Goal: Task Accomplishment & Management: Complete application form

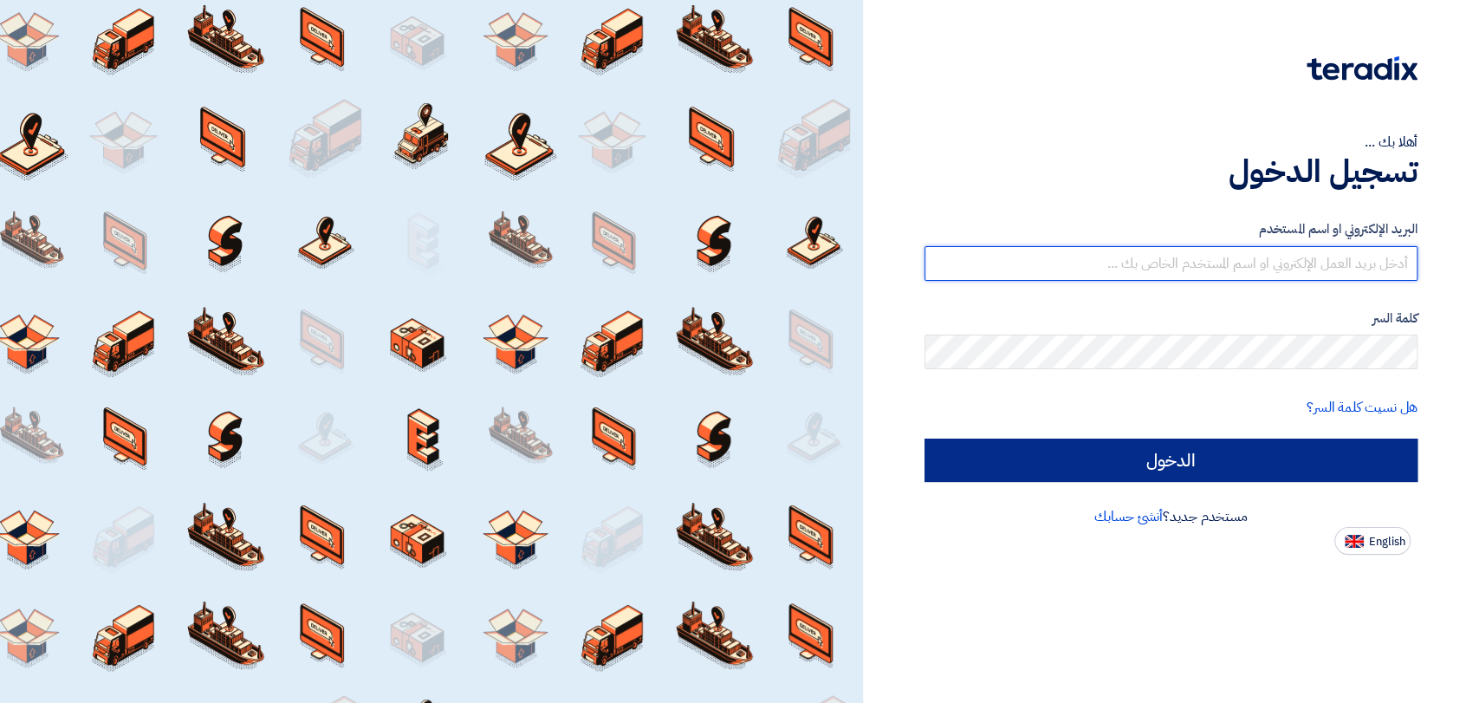
type input "[EMAIL_ADDRESS][DOMAIN_NAME]"
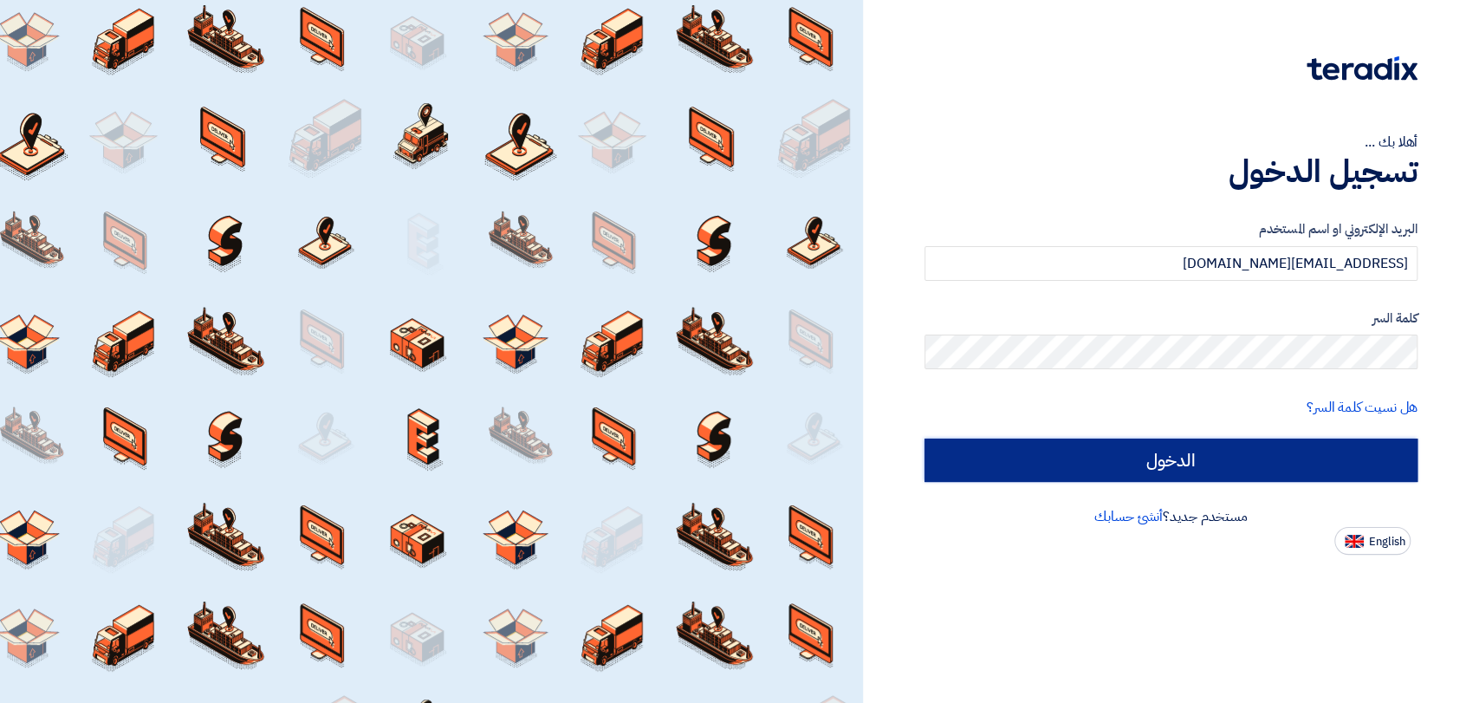
click at [1155, 438] on input "الدخول" at bounding box center [1170, 459] width 493 height 43
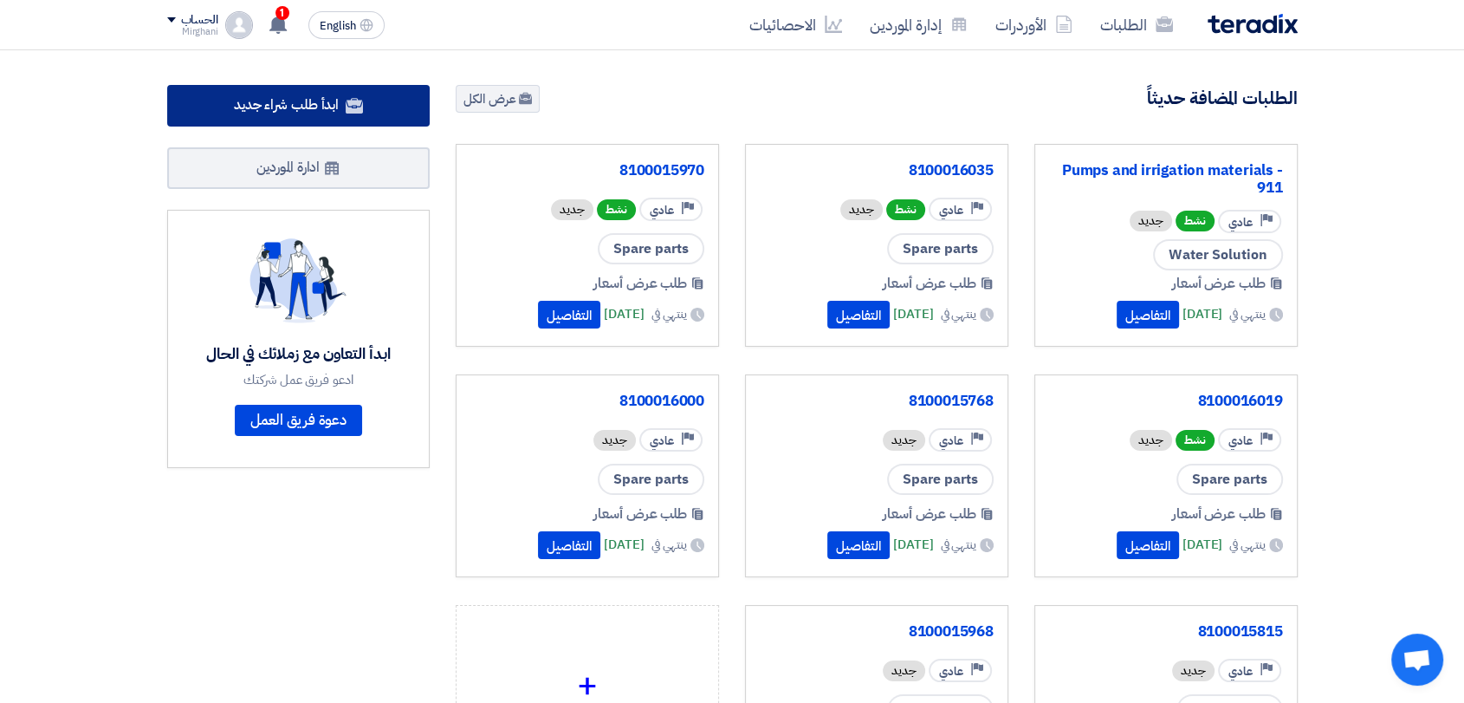
click at [375, 108] on link "ابدأ طلب شراء جديد" at bounding box center [298, 106] width 263 height 42
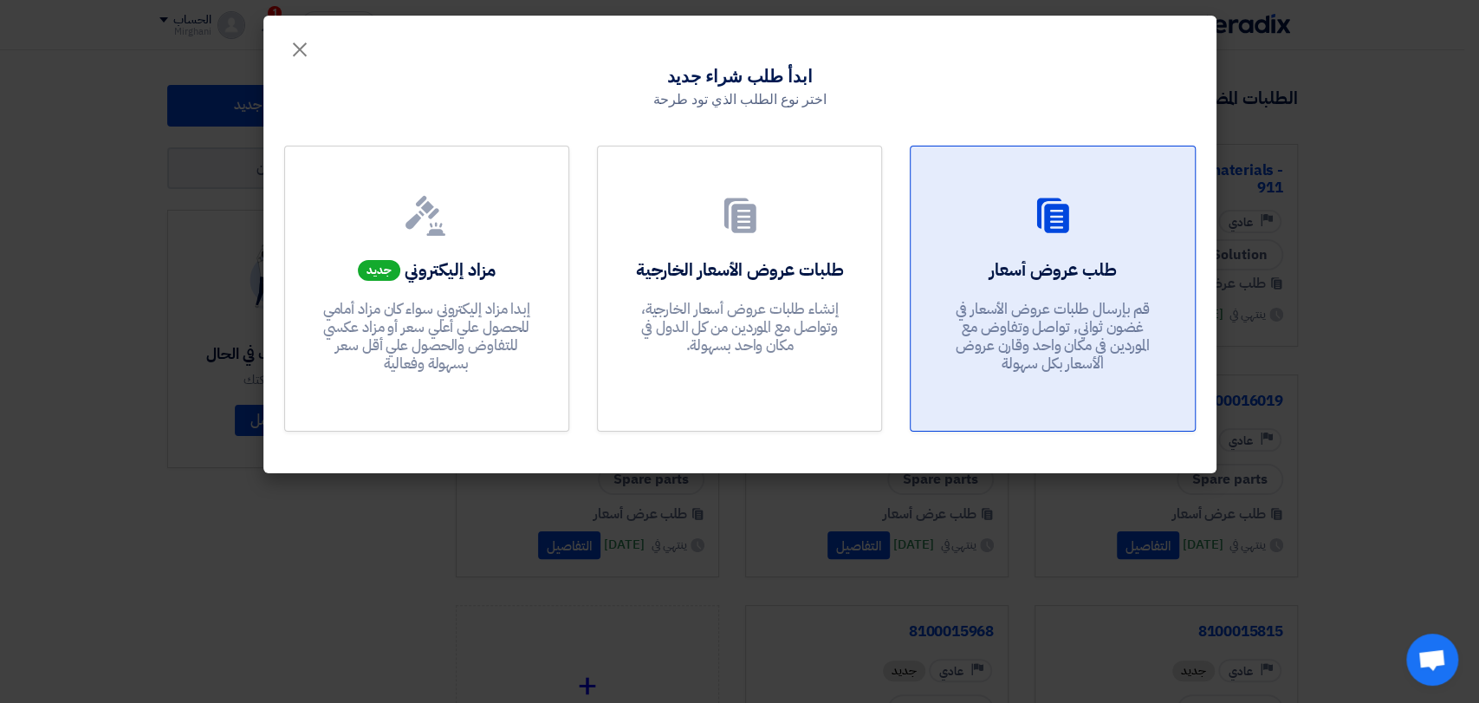
click at [1037, 259] on h2 "طلب عروض أسعار" at bounding box center [1052, 269] width 127 height 24
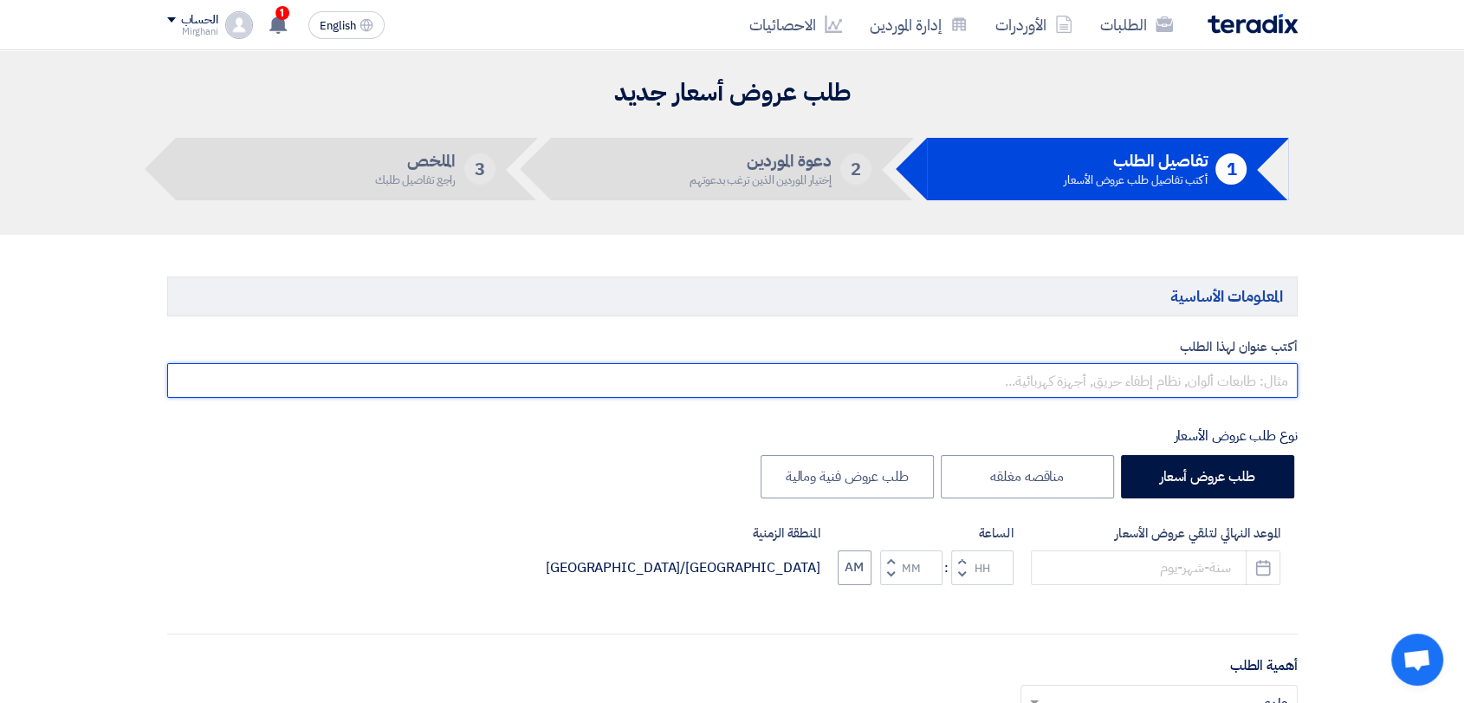
click at [1100, 389] on input "text" at bounding box center [732, 380] width 1131 height 35
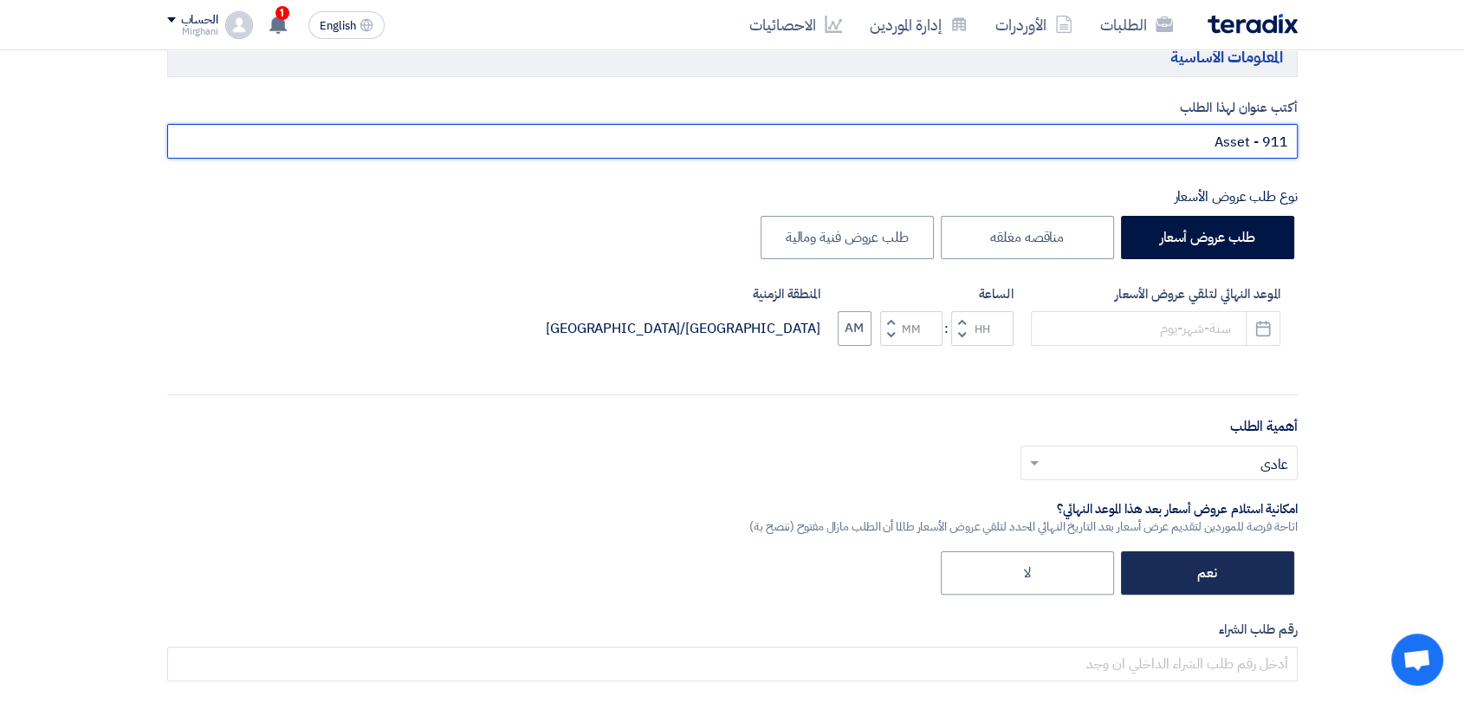
scroll to position [385, 0]
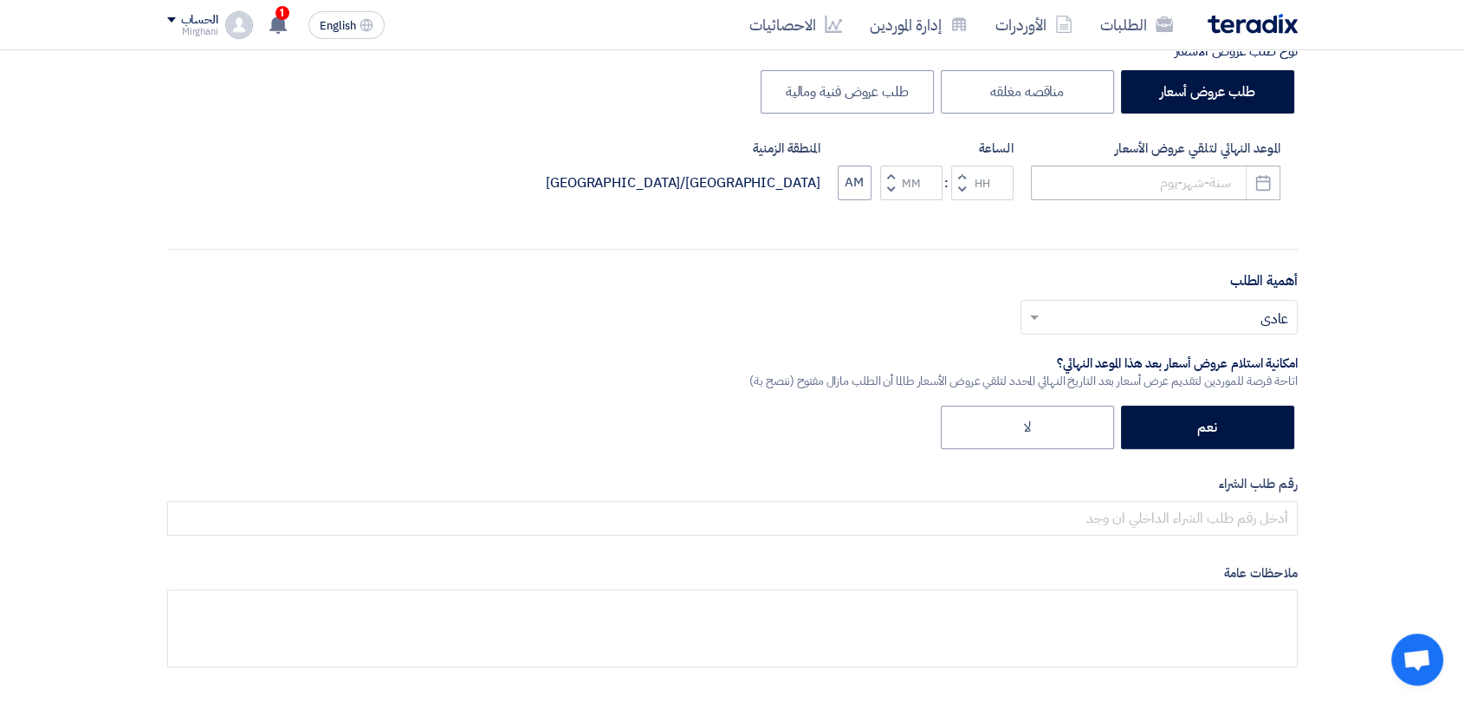
type input "Asset - 911"
click at [1152, 173] on input at bounding box center [1156, 182] width 250 height 35
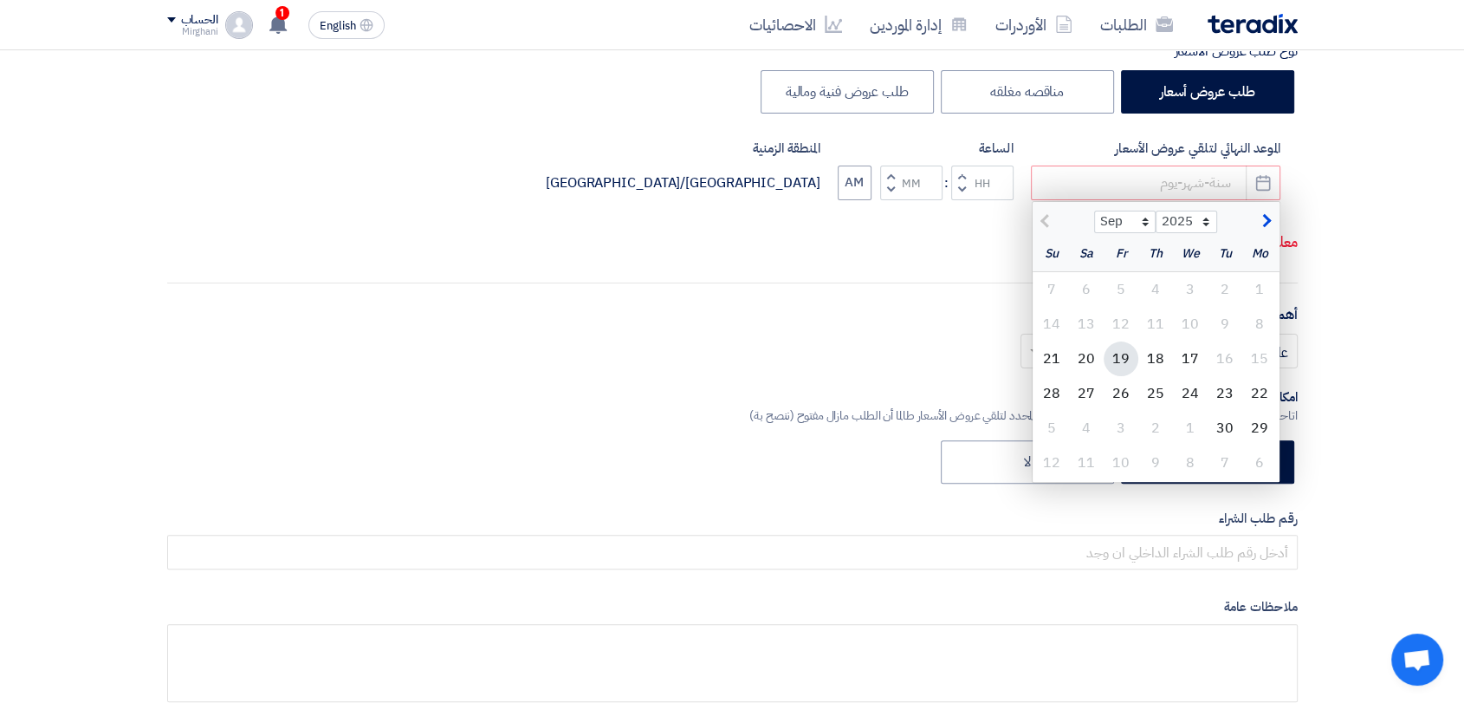
click at [1134, 351] on div "19" at bounding box center [1121, 358] width 35 height 35
type input "[DATE]"
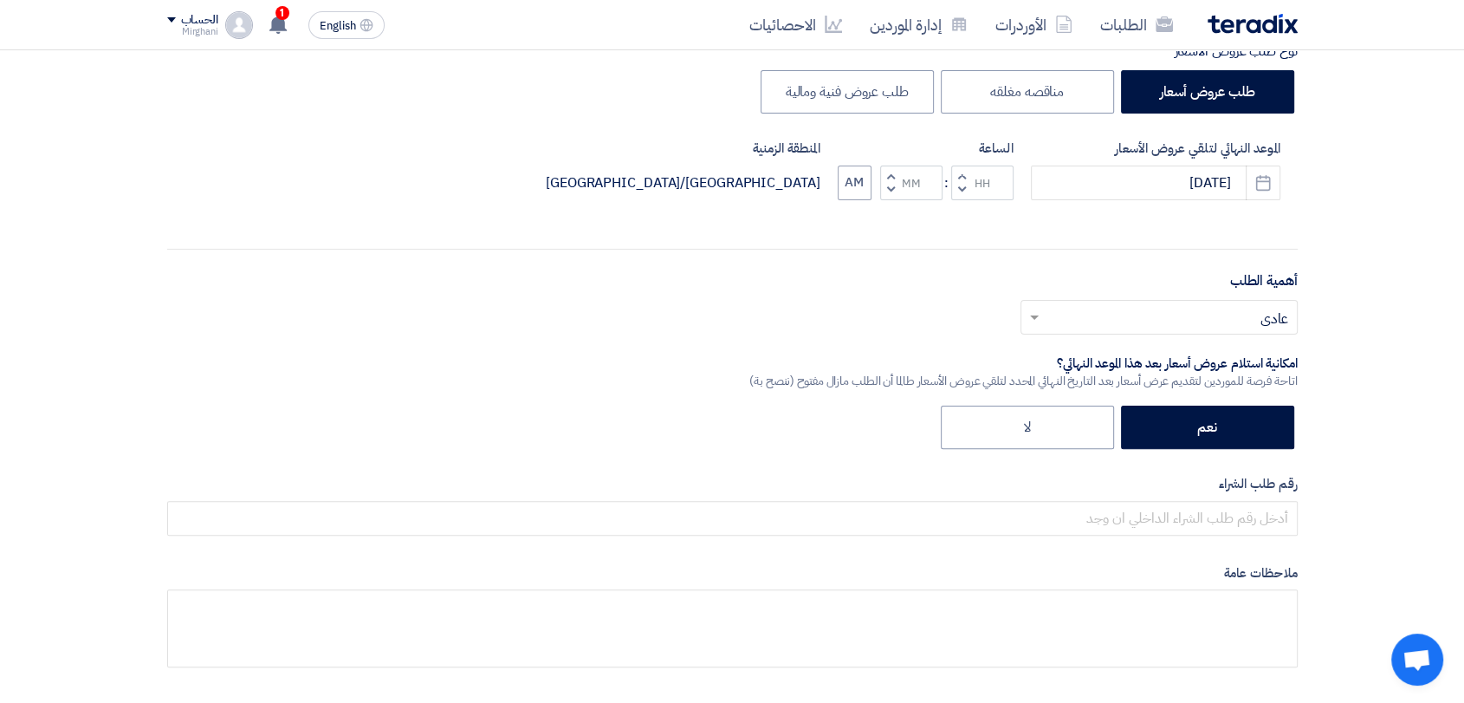
click at [962, 166] on button "Increment hours" at bounding box center [961, 176] width 21 height 22
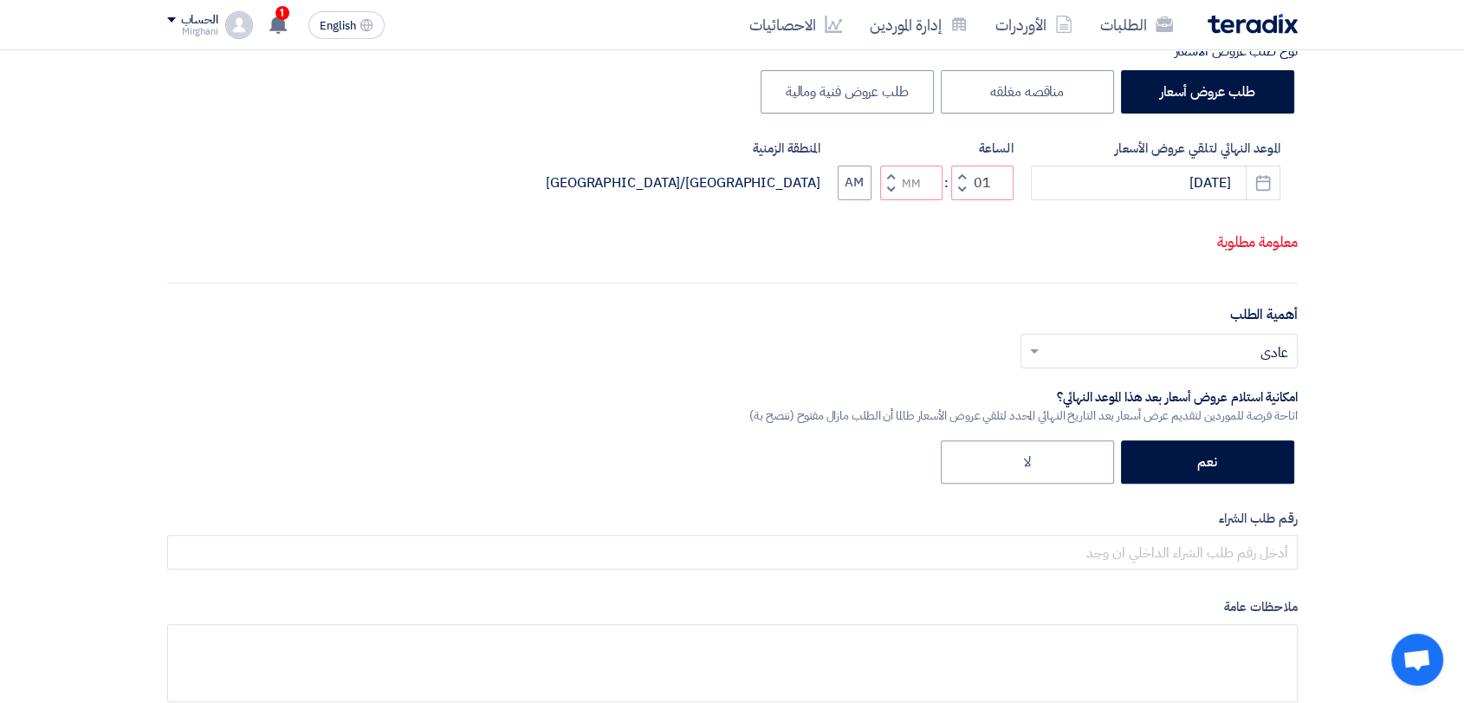
click at [887, 196] on span "button" at bounding box center [890, 189] width 6 height 13
type input "12"
type input "59"
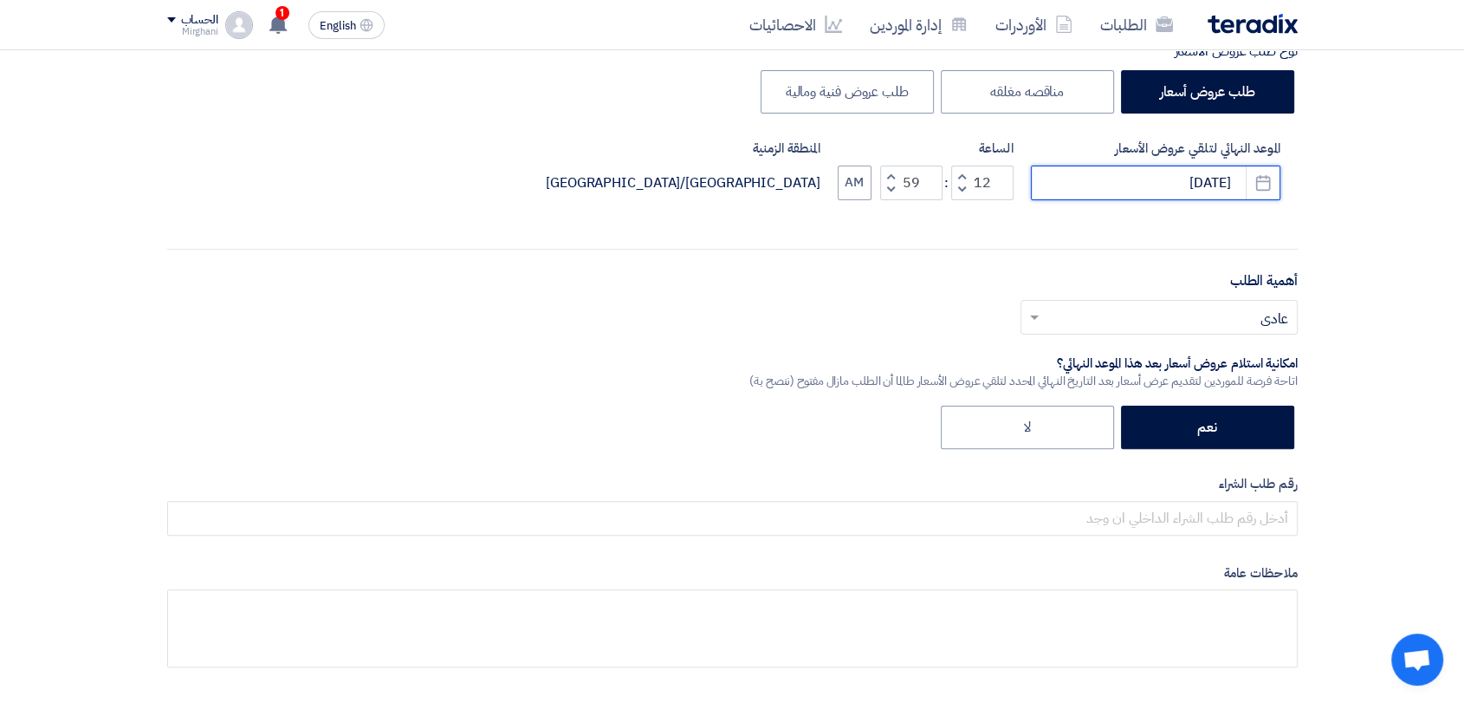
click at [1104, 184] on input "[DATE]" at bounding box center [1156, 182] width 250 height 35
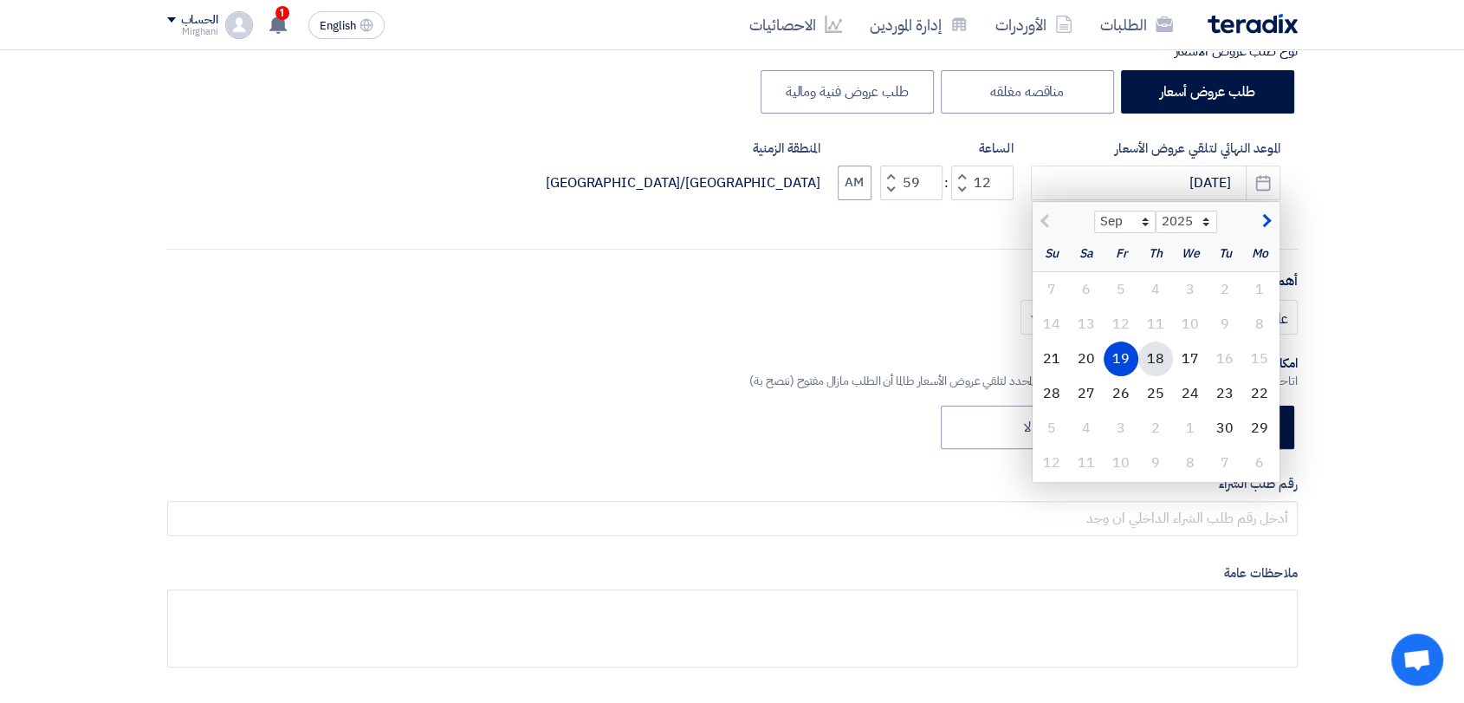
click at [1151, 367] on div "18" at bounding box center [1155, 358] width 35 height 35
type input "[DATE]"
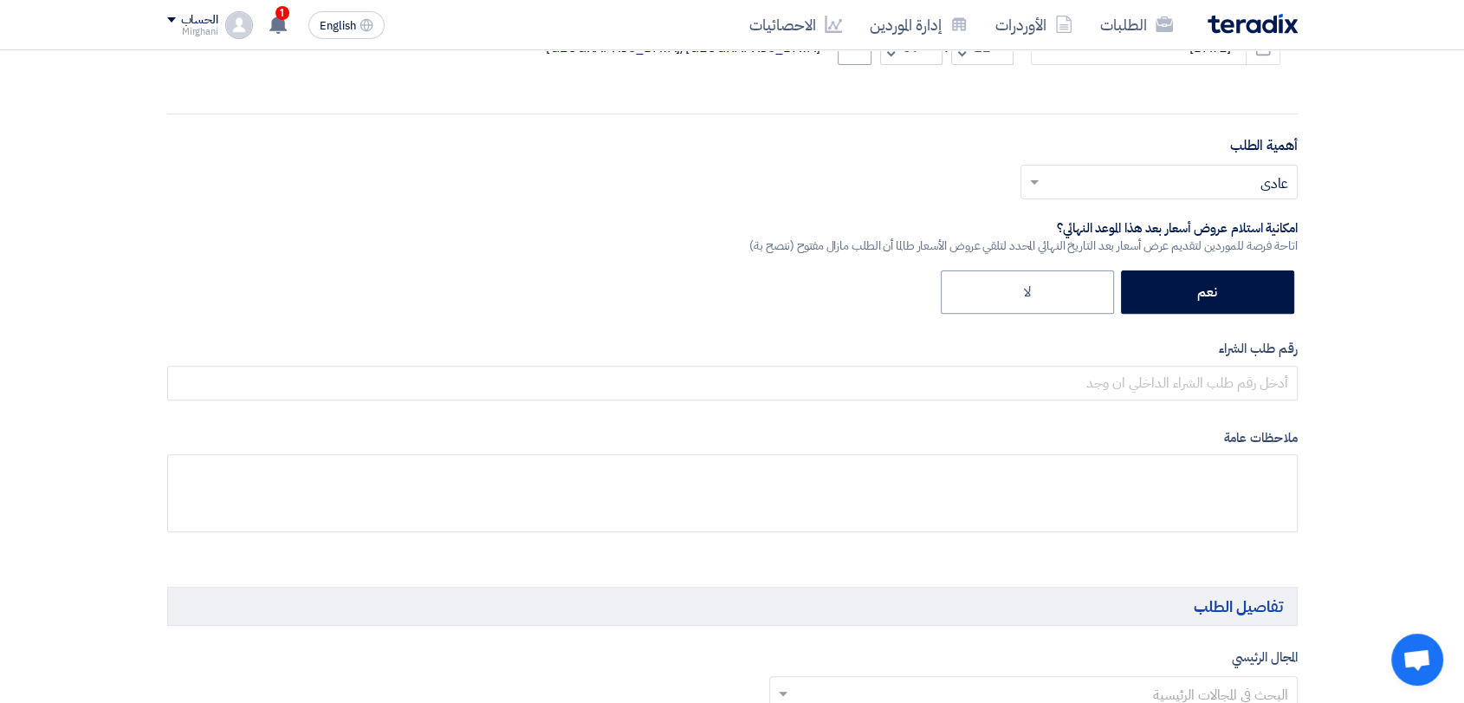
scroll to position [577, 0]
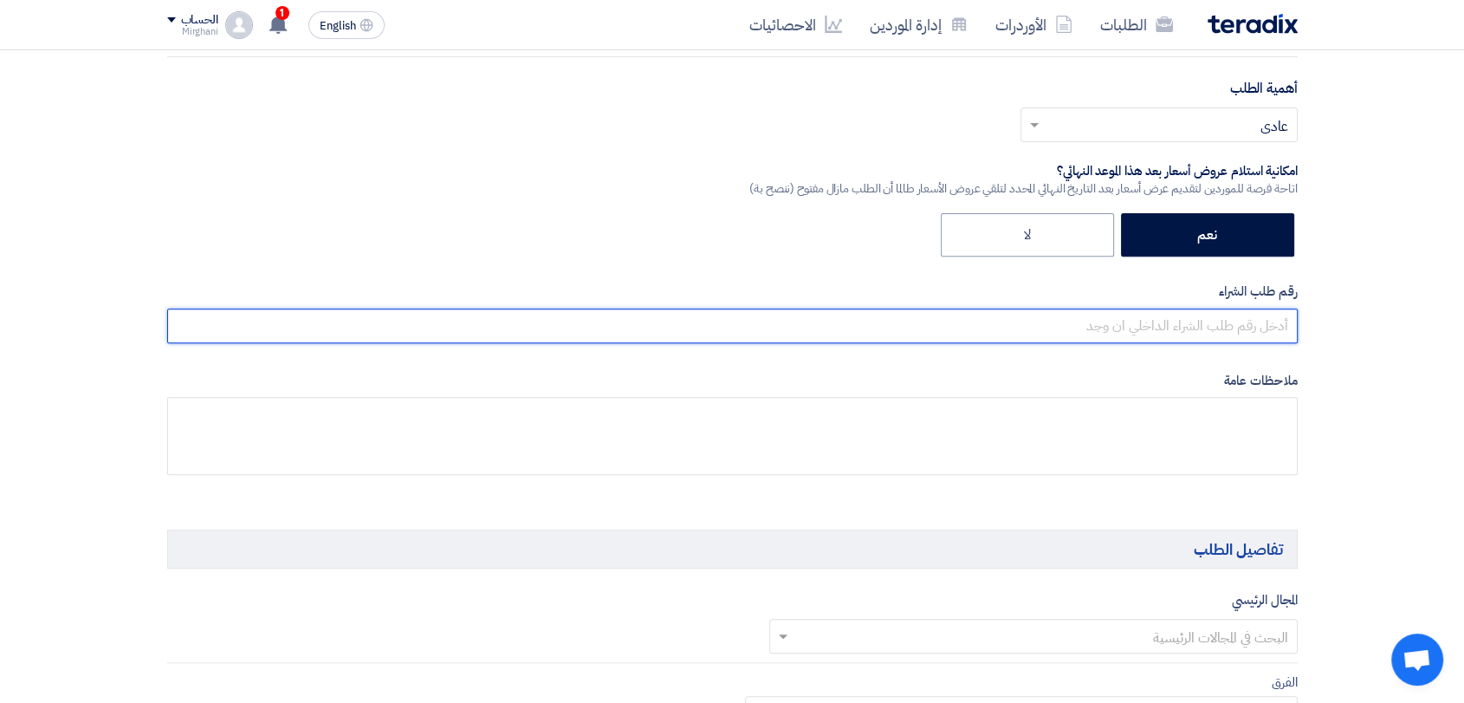
click at [1163, 331] on input "text" at bounding box center [732, 325] width 1131 height 35
paste input "8000007188 8000007244 8000004513 8000004513 8000005081 8000005081 8000006245 80…"
type input "8000007188 8000007244 8000004513 8000004513 8000005081 8000005081 8000006245 80…"
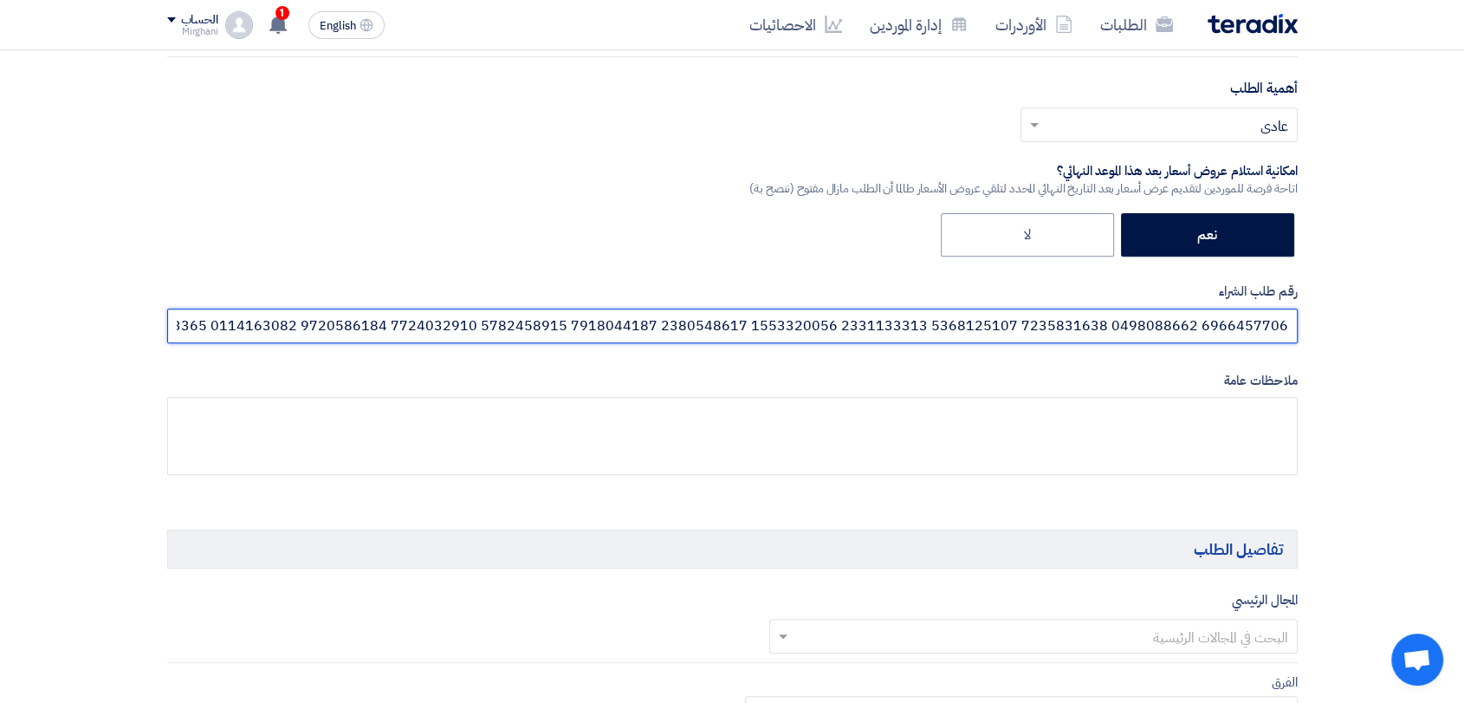
scroll to position [0, -47988]
click at [1082, 320] on input "text" at bounding box center [732, 325] width 1131 height 35
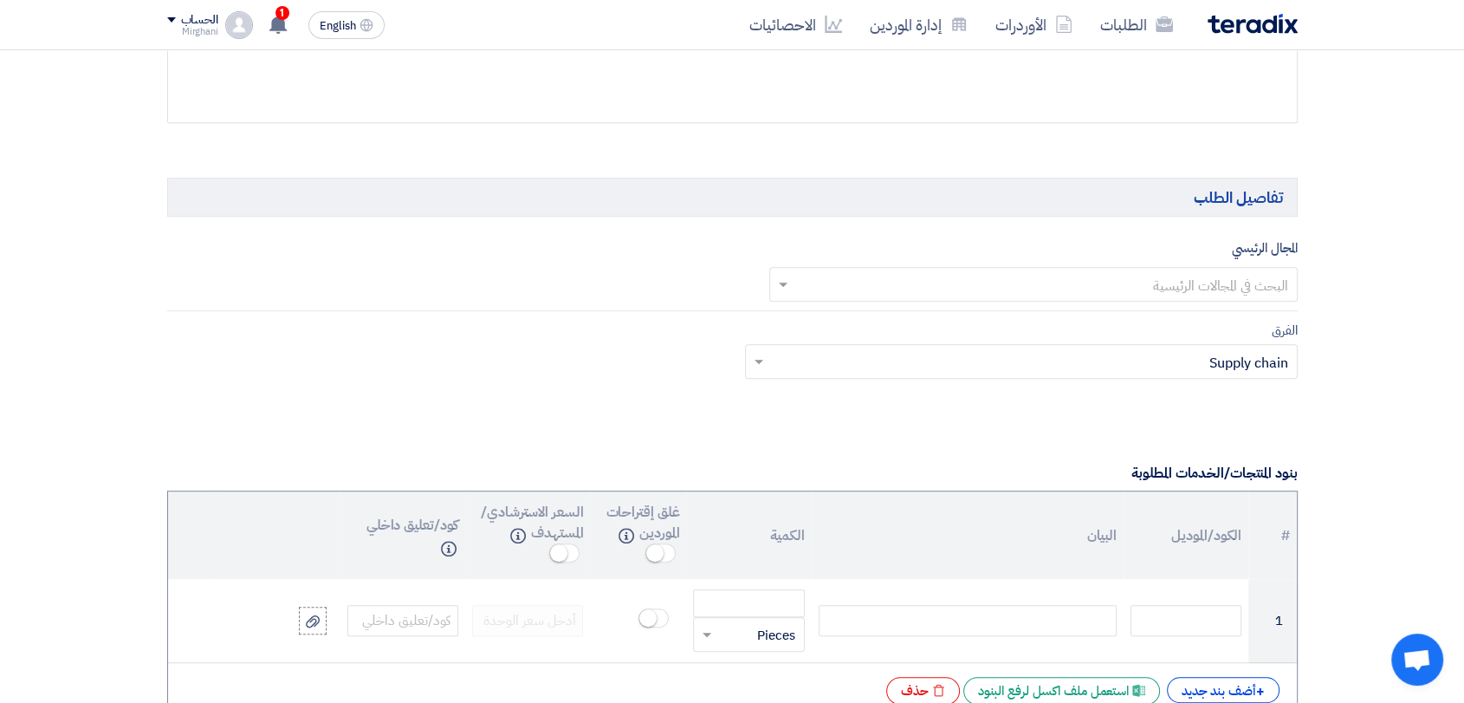
scroll to position [963, 0]
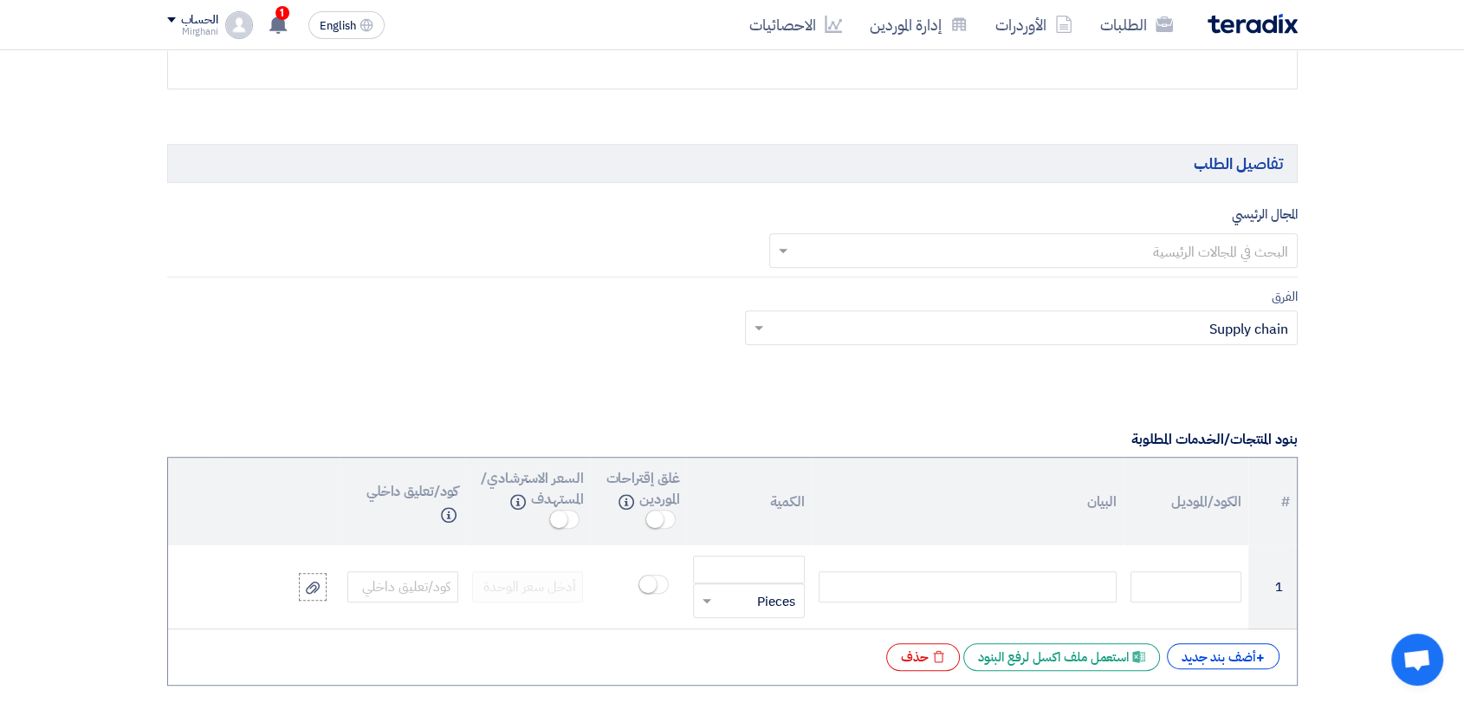
type input "8200000856"
click at [1042, 242] on input "text" at bounding box center [1043, 251] width 494 height 29
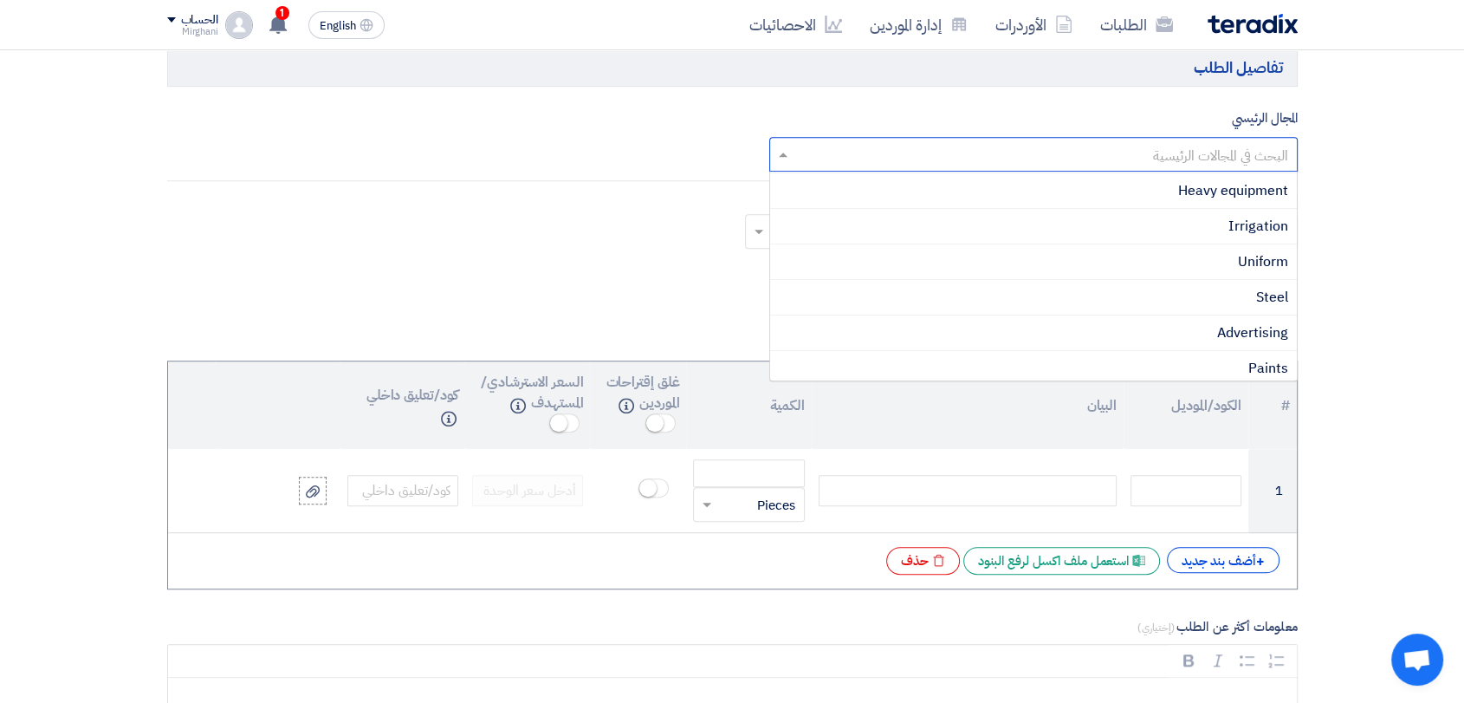
scroll to position [246, 0]
click at [1178, 197] on span "Heavy equipment" at bounding box center [1233, 191] width 110 height 21
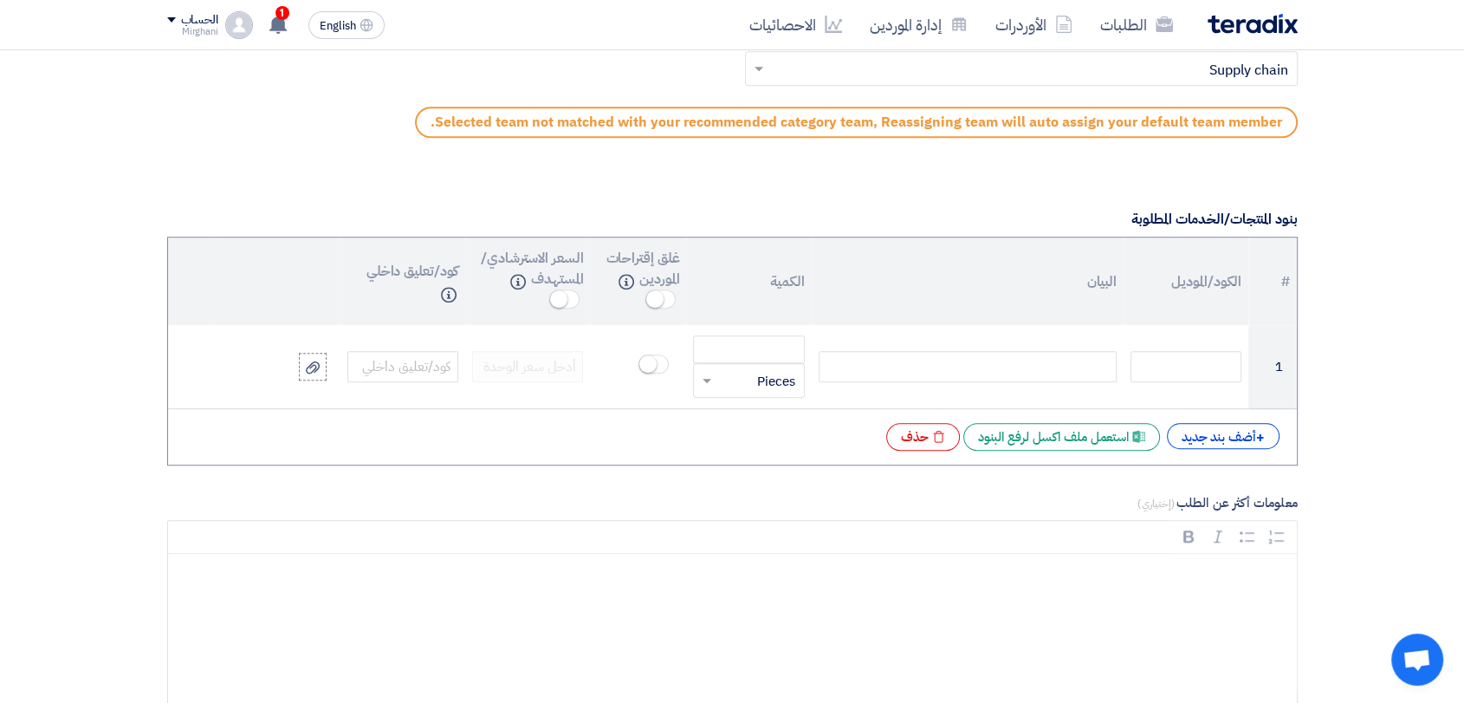
scroll to position [1443, 0]
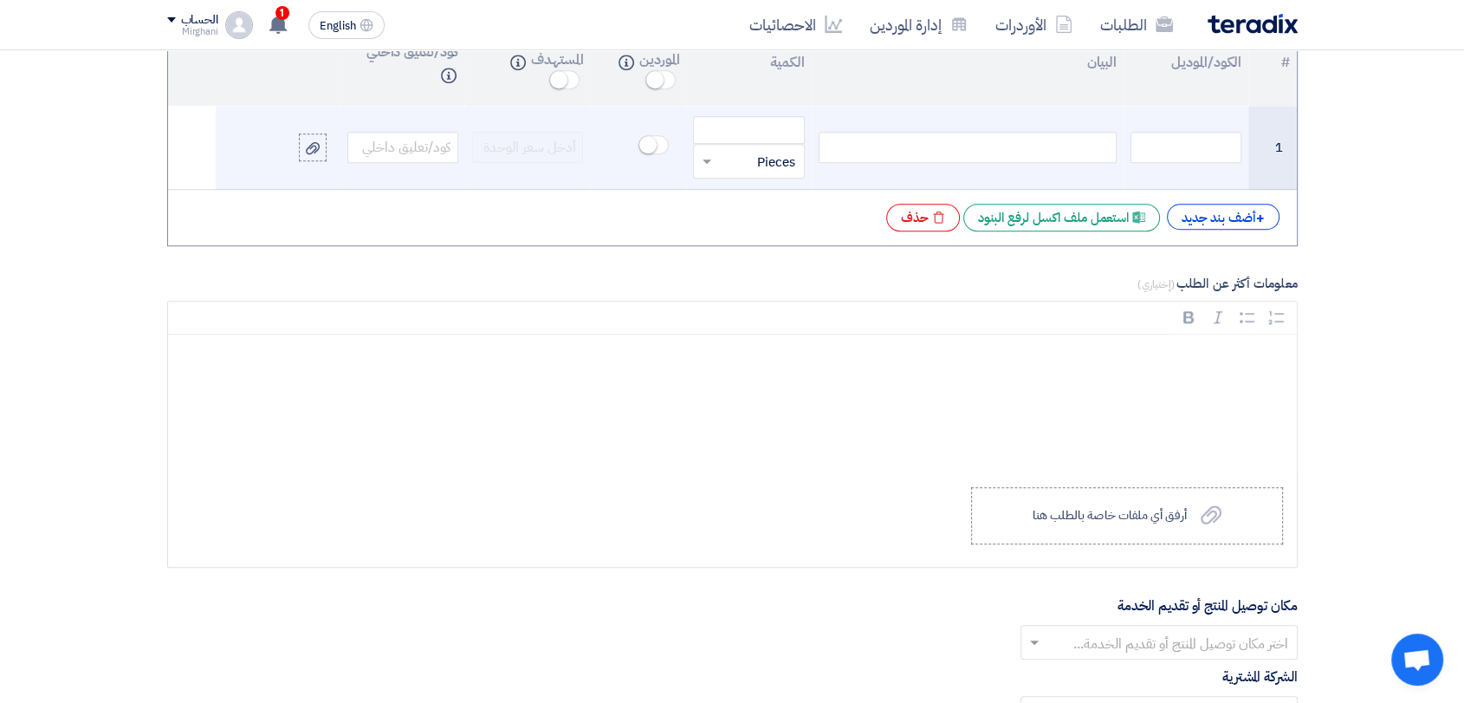
click at [1067, 154] on div at bounding box center [968, 147] width 298 height 31
paste div
click at [788, 133] on input "number" at bounding box center [748, 130] width 111 height 28
type input "3"
click at [1205, 152] on input "text" at bounding box center [1186, 147] width 111 height 31
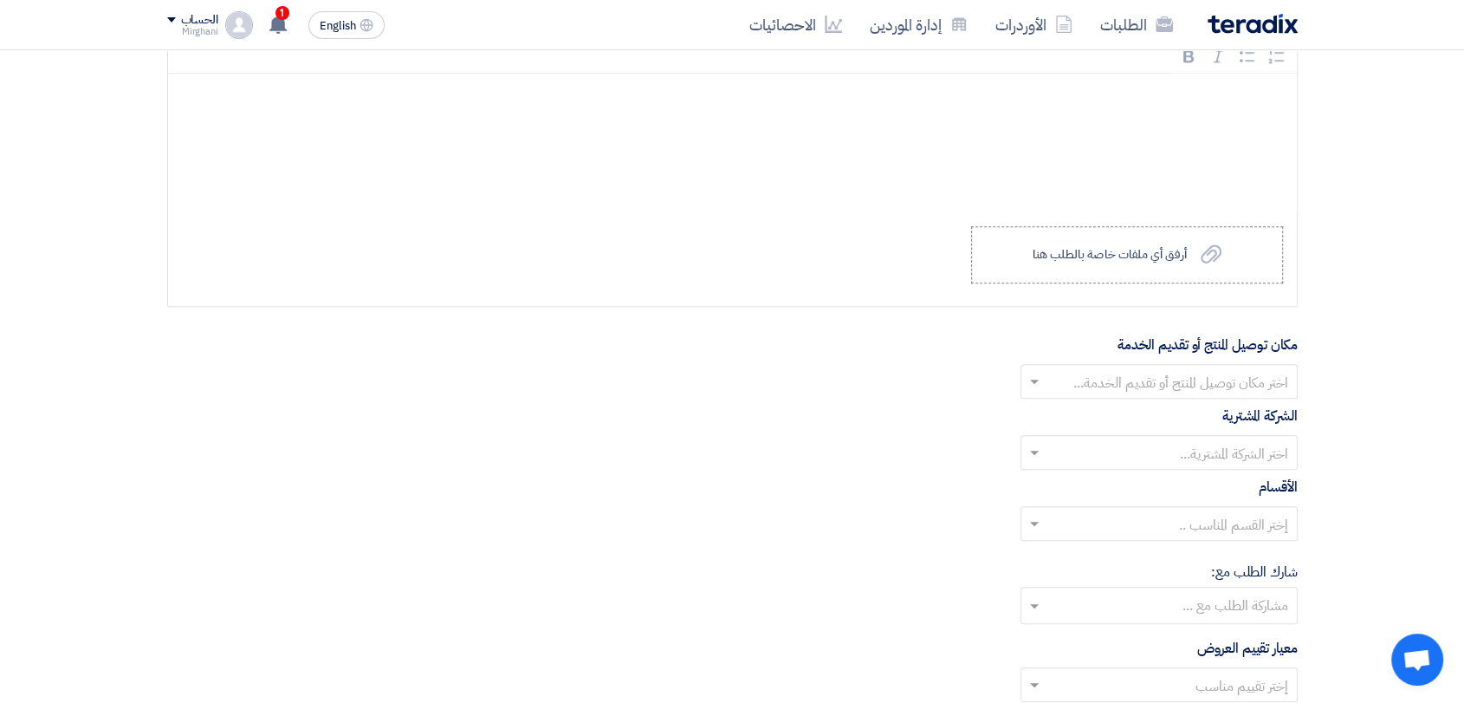
scroll to position [1829, 0]
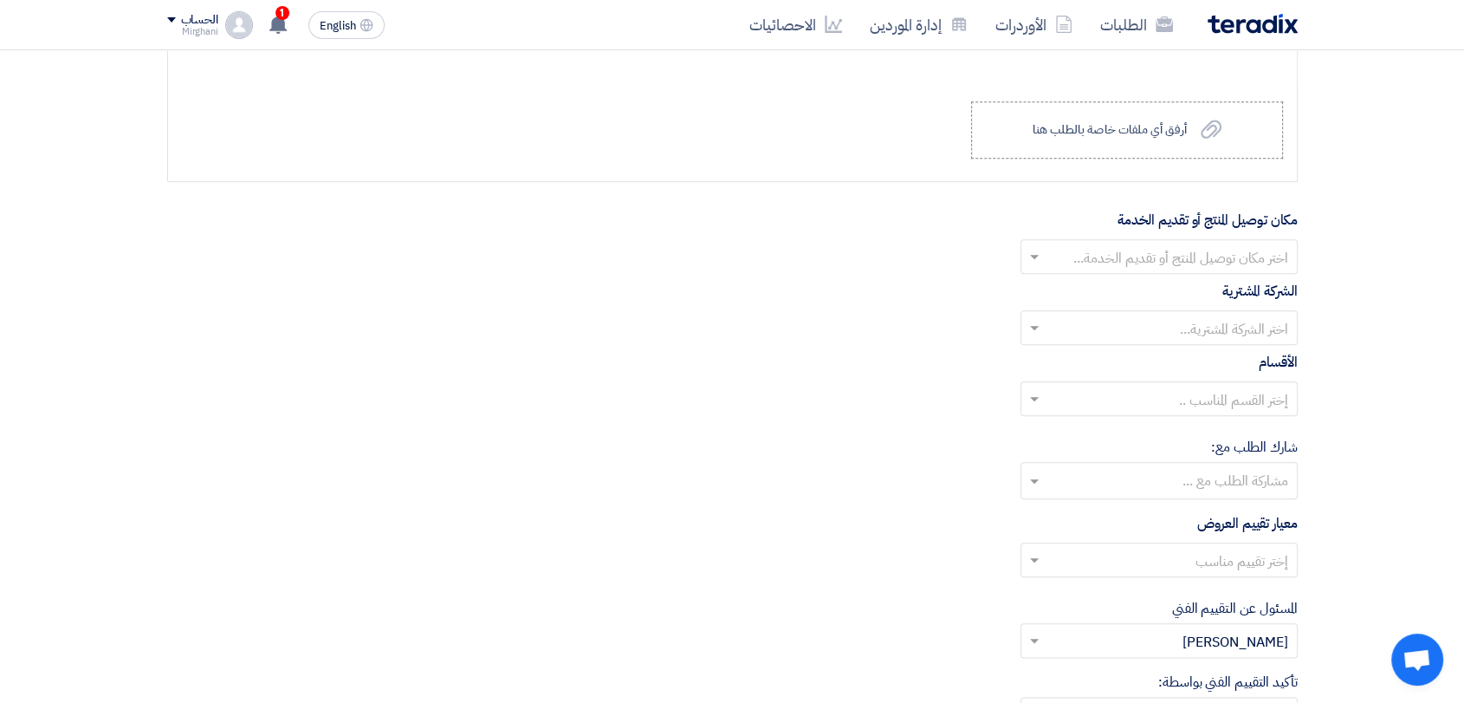
click at [1121, 253] on input "text" at bounding box center [1169, 258] width 243 height 29
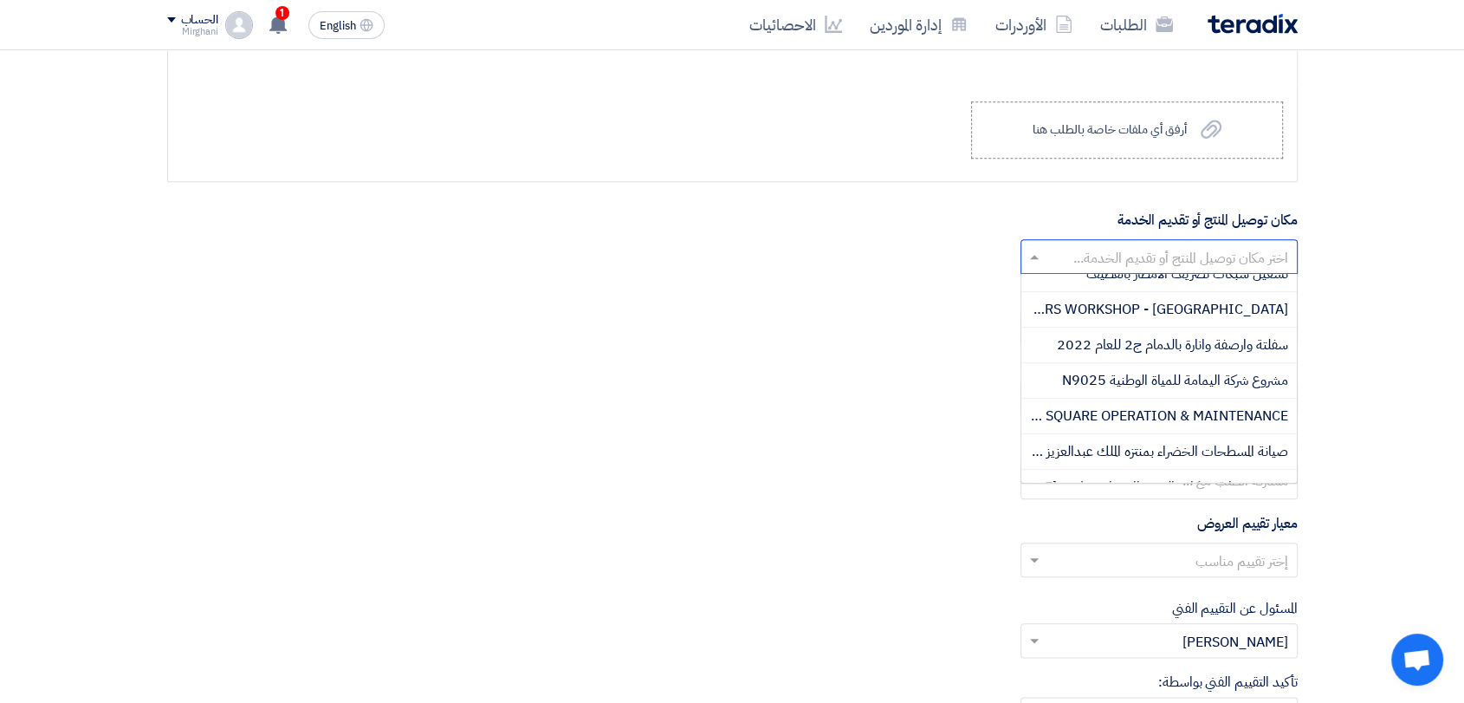
scroll to position [853, 0]
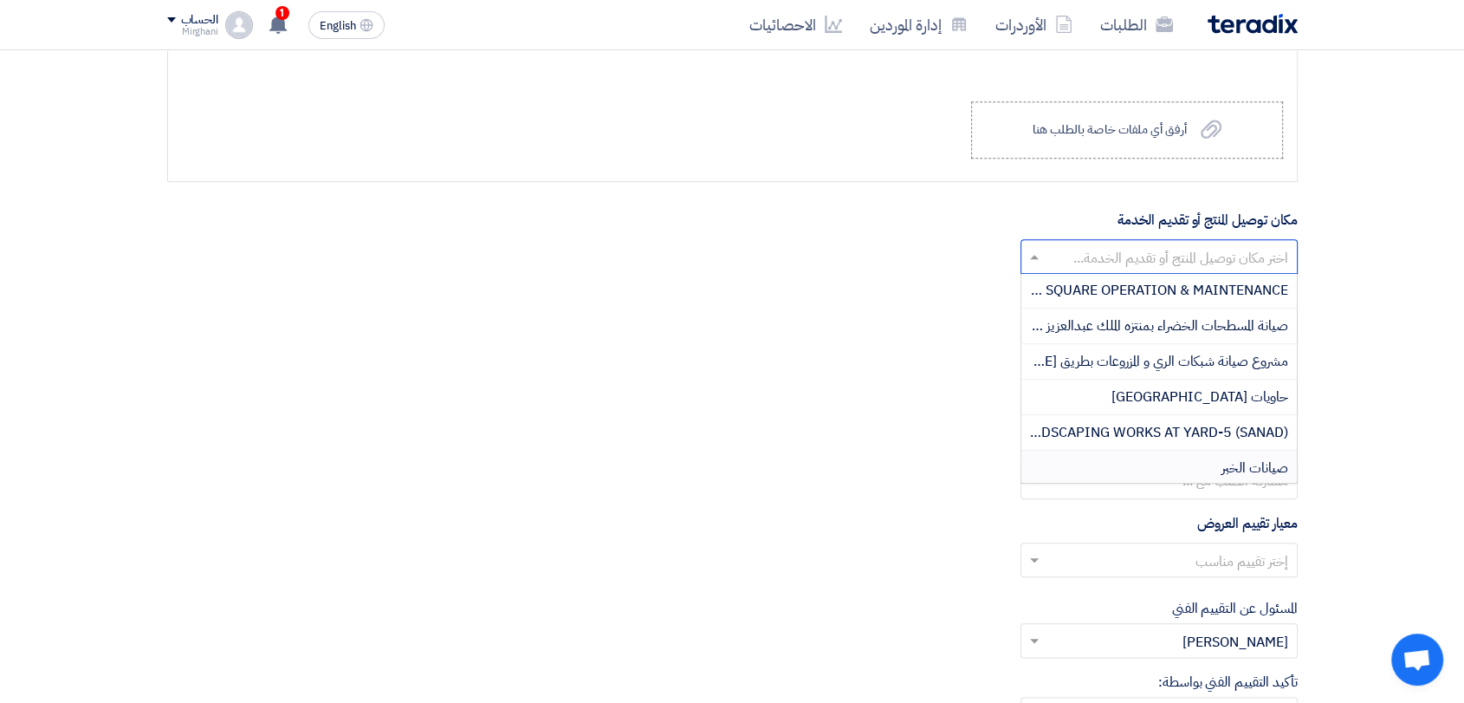
click at [1171, 455] on div "صيانات الخبر" at bounding box center [1160, 468] width 276 height 35
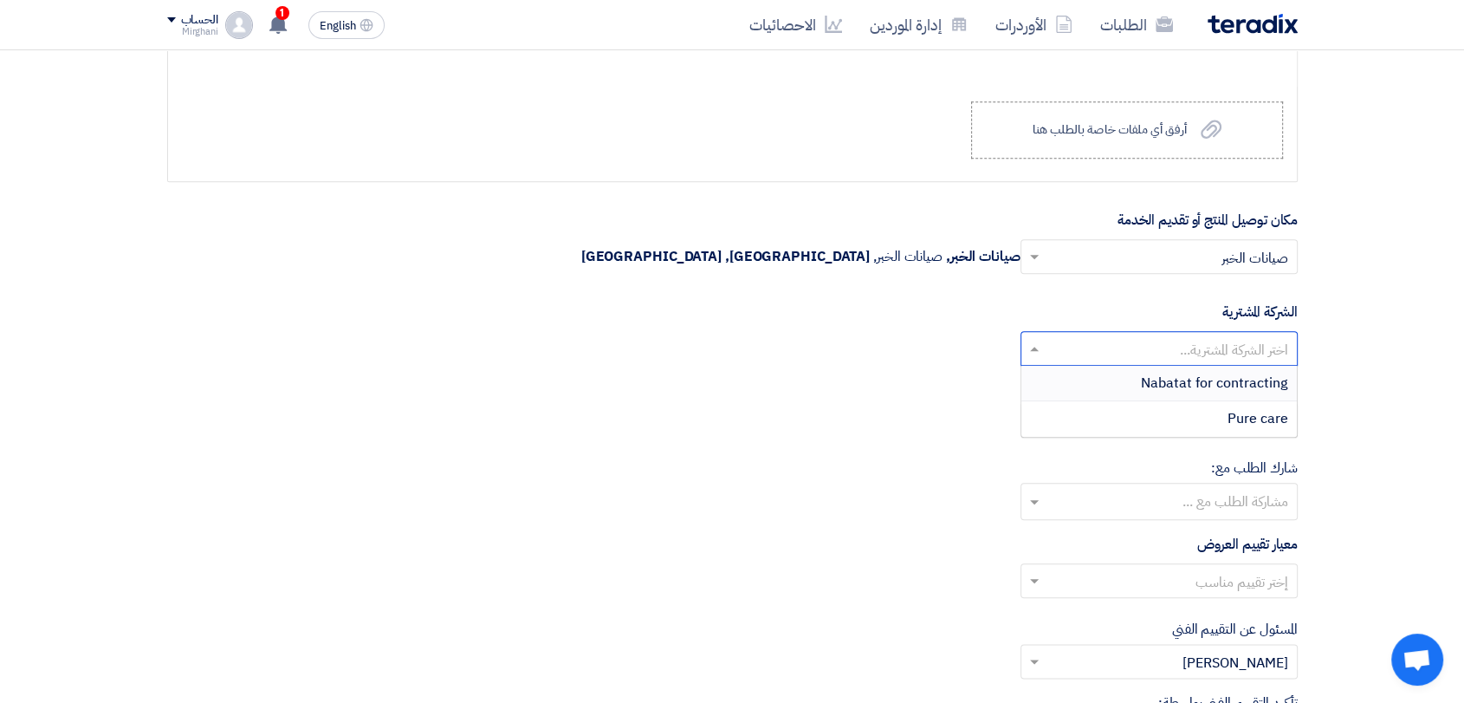
click at [1169, 353] on input "text" at bounding box center [1169, 350] width 243 height 29
click at [1171, 391] on div "Nabatat for contracting" at bounding box center [1160, 384] width 276 height 36
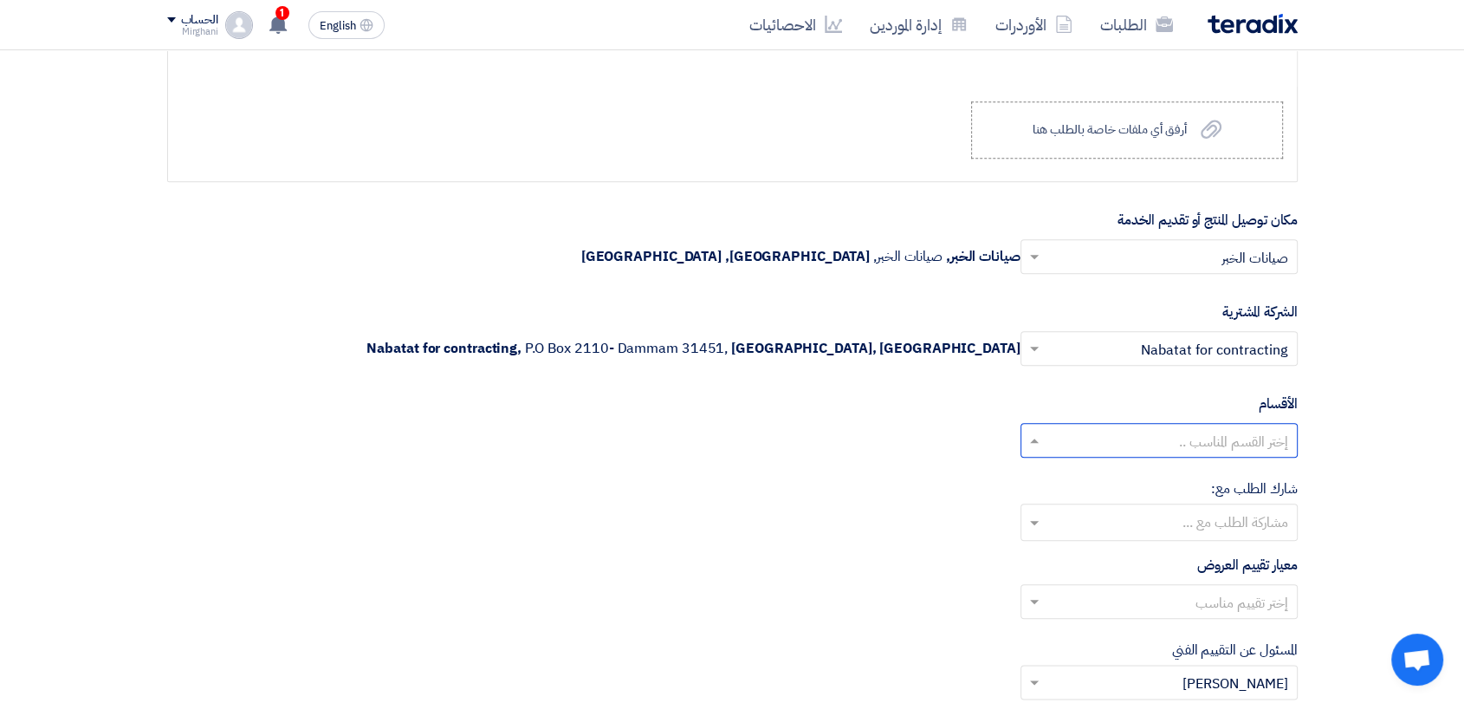
drag, startPoint x: 1170, startPoint y: 421, endPoint x: 1168, endPoint y: 431, distance: 10.5
click at [1170, 427] on div "إختر القسم المناسب .." at bounding box center [1159, 440] width 277 height 35
click at [1171, 476] on span "General Department" at bounding box center [1223, 474] width 129 height 21
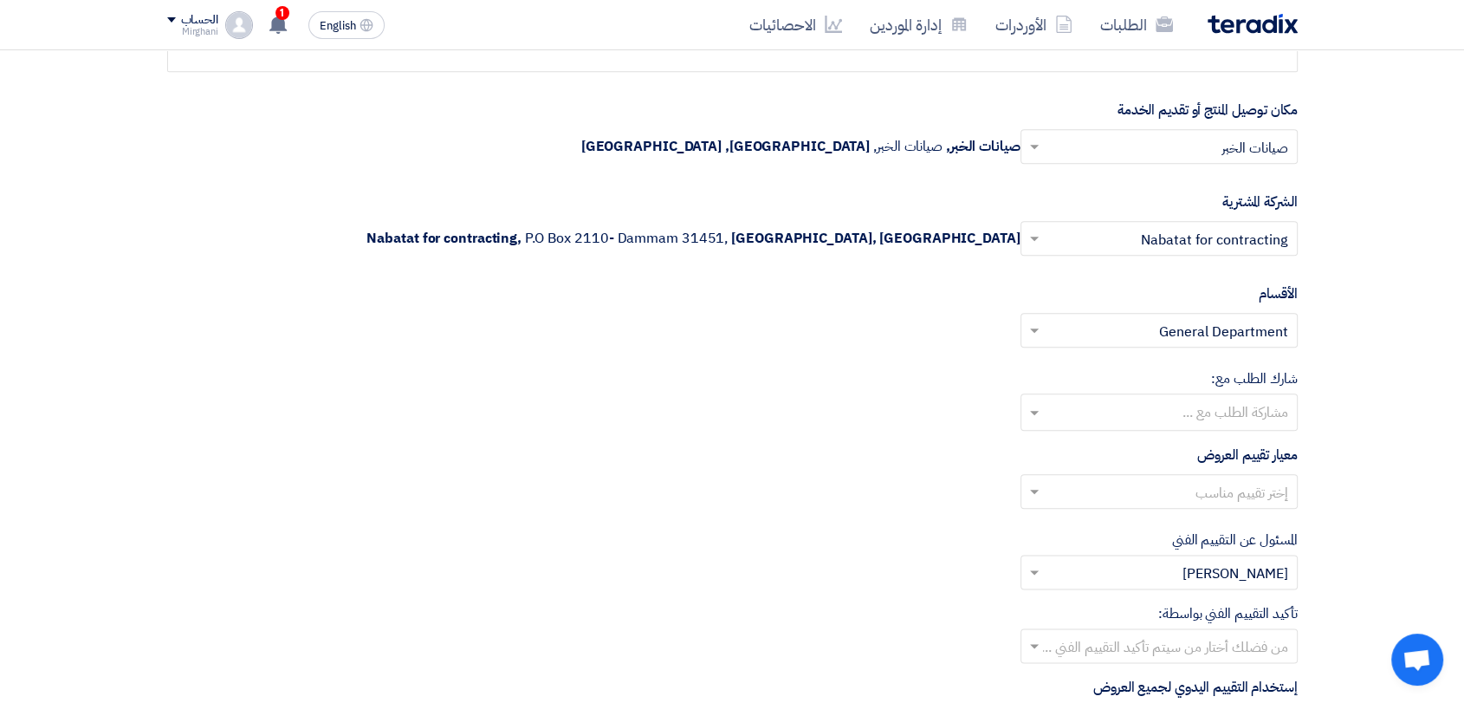
scroll to position [2118, 0]
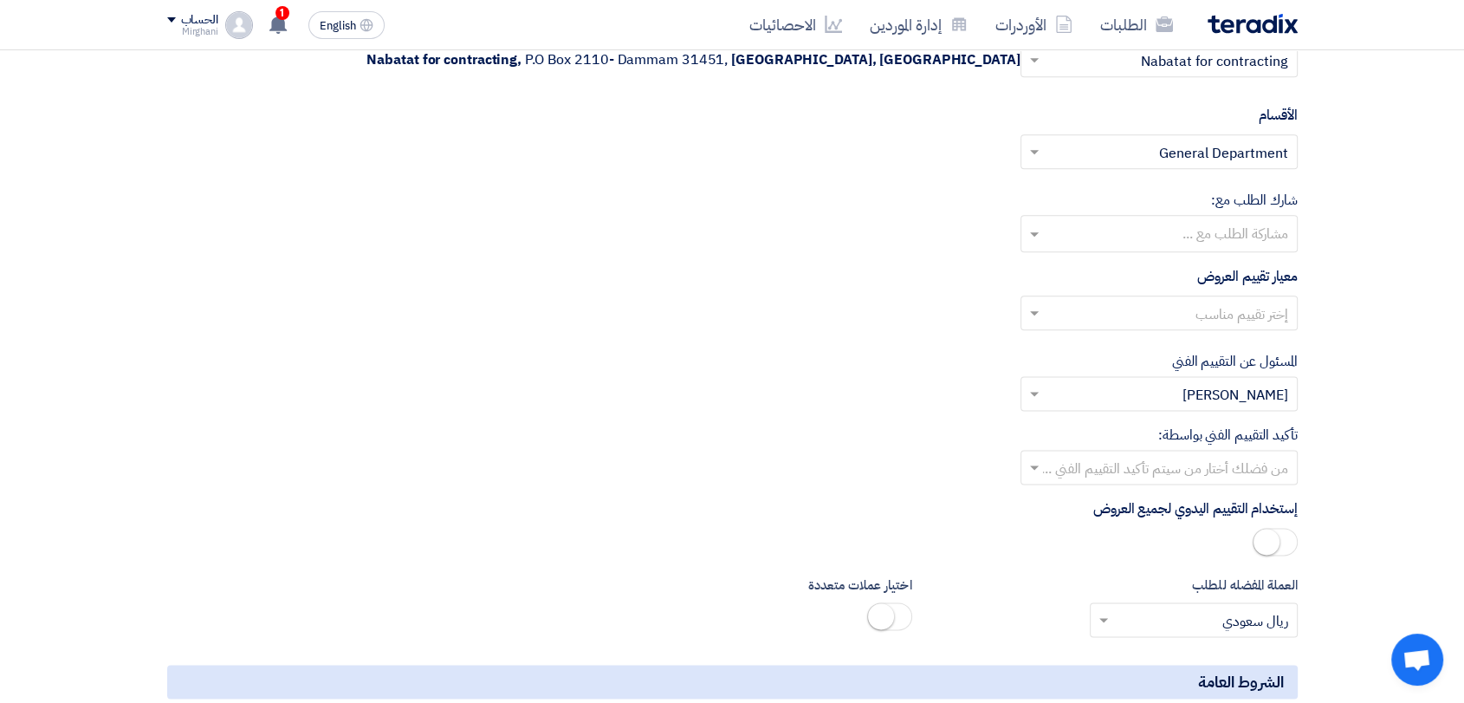
click at [1184, 336] on div "إختر تقييم مناسب" at bounding box center [732, 319] width 1131 height 49
click at [1183, 321] on input "text" at bounding box center [1169, 315] width 243 height 29
click at [1177, 345] on div "Direct material" at bounding box center [1160, 348] width 276 height 36
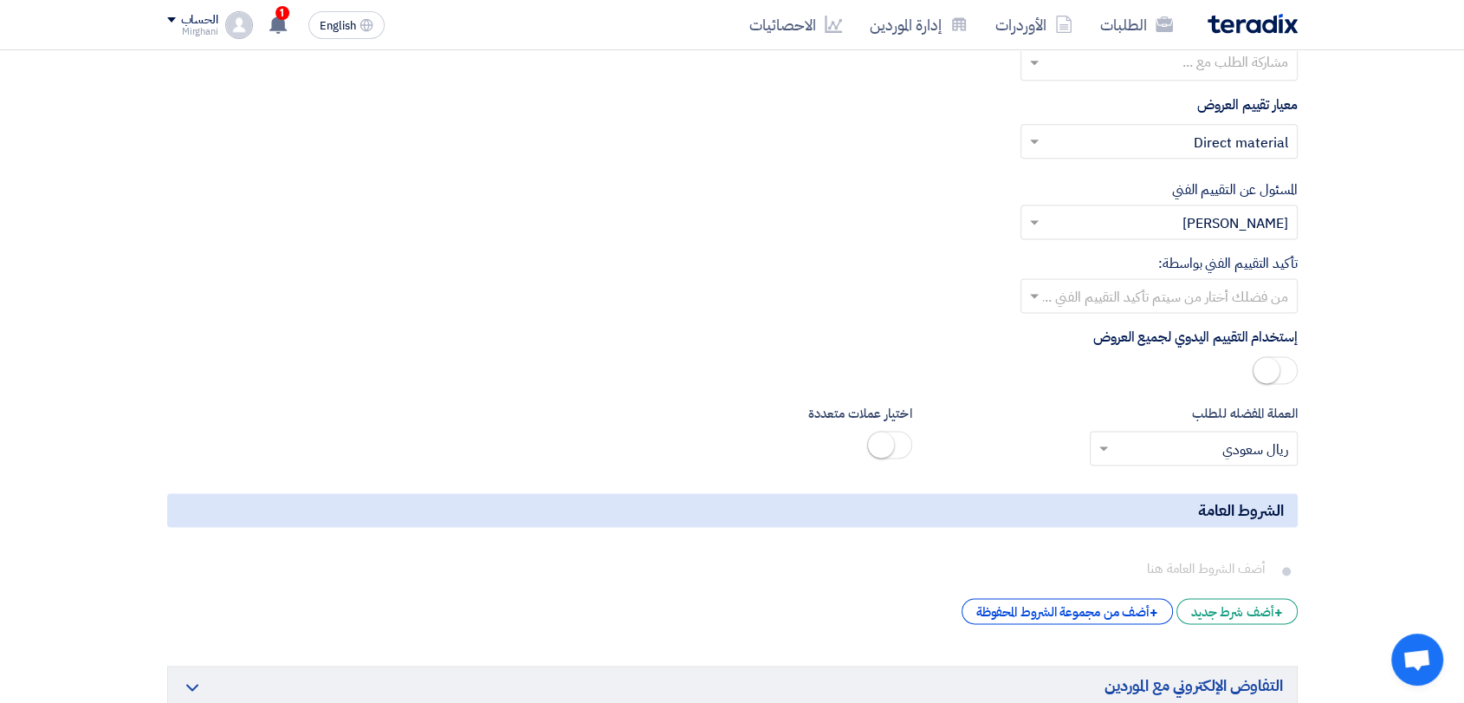
scroll to position [2310, 0]
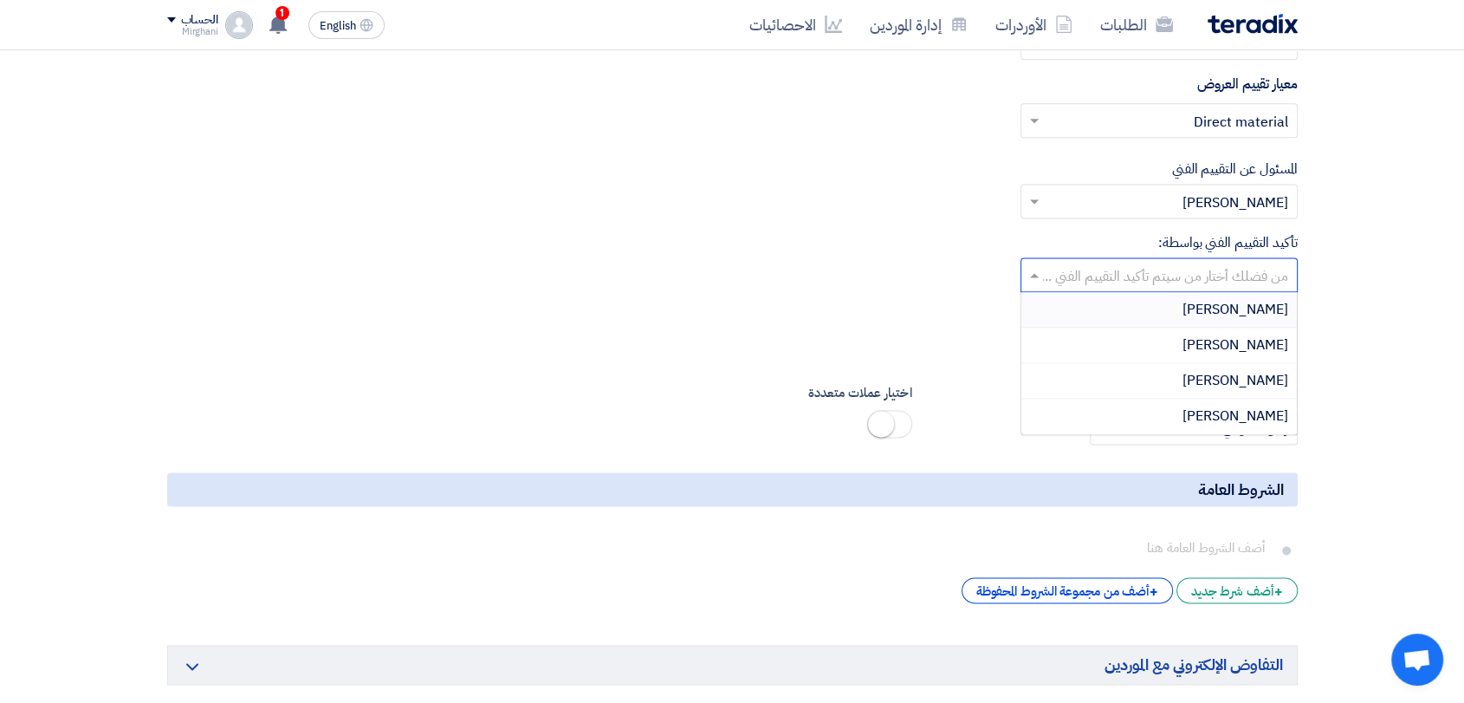
click at [1186, 280] on input "text" at bounding box center [1169, 277] width 243 height 29
click at [1185, 334] on div "[PERSON_NAME]" at bounding box center [1160, 346] width 276 height 36
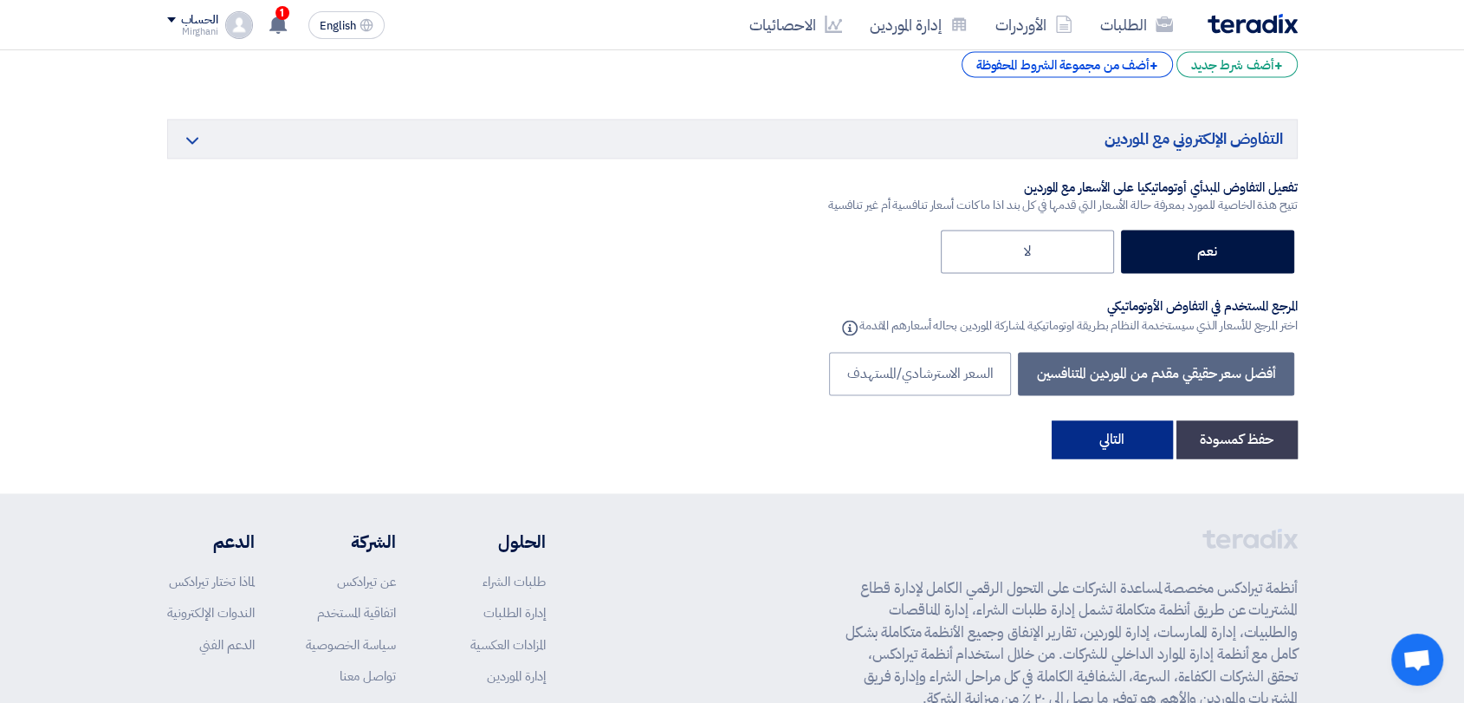
scroll to position [2888, 0]
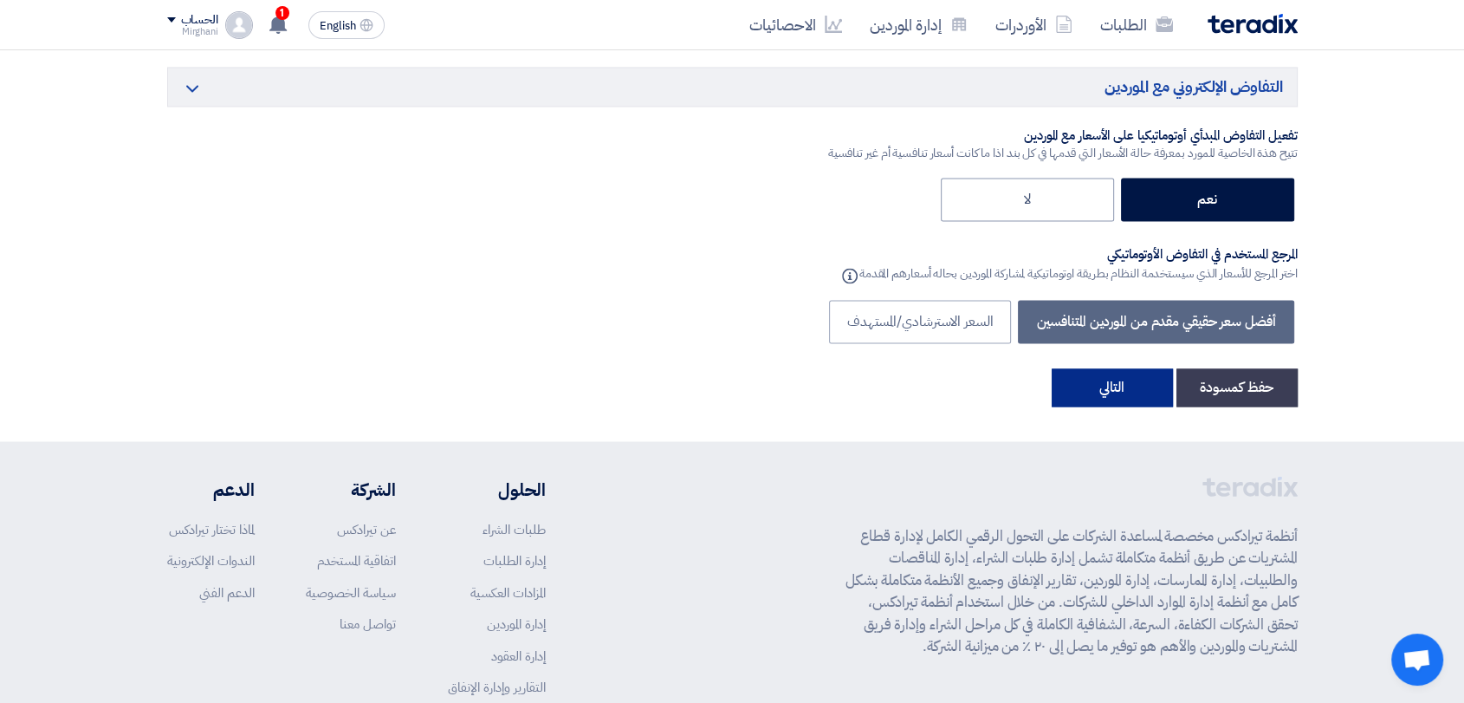
click at [1142, 378] on button "التالي" at bounding box center [1112, 387] width 121 height 38
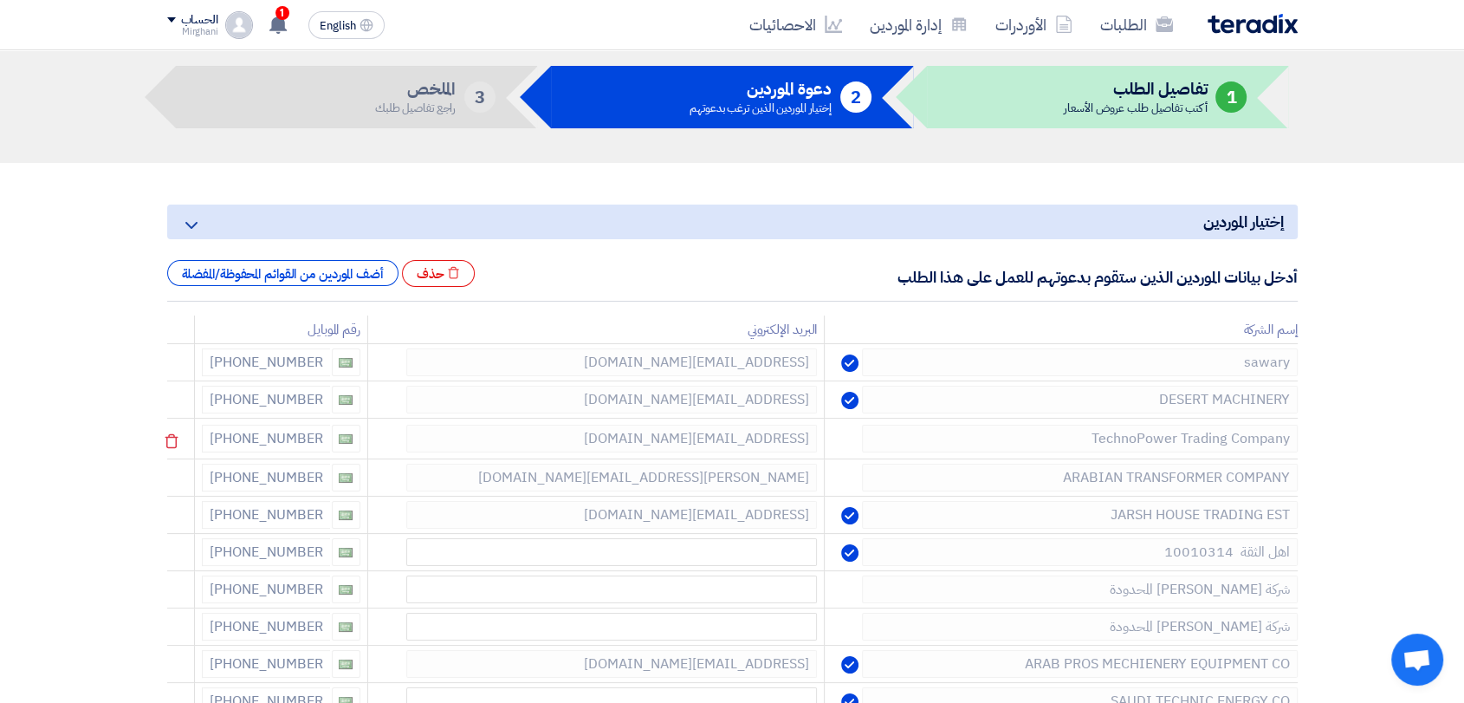
scroll to position [192, 0]
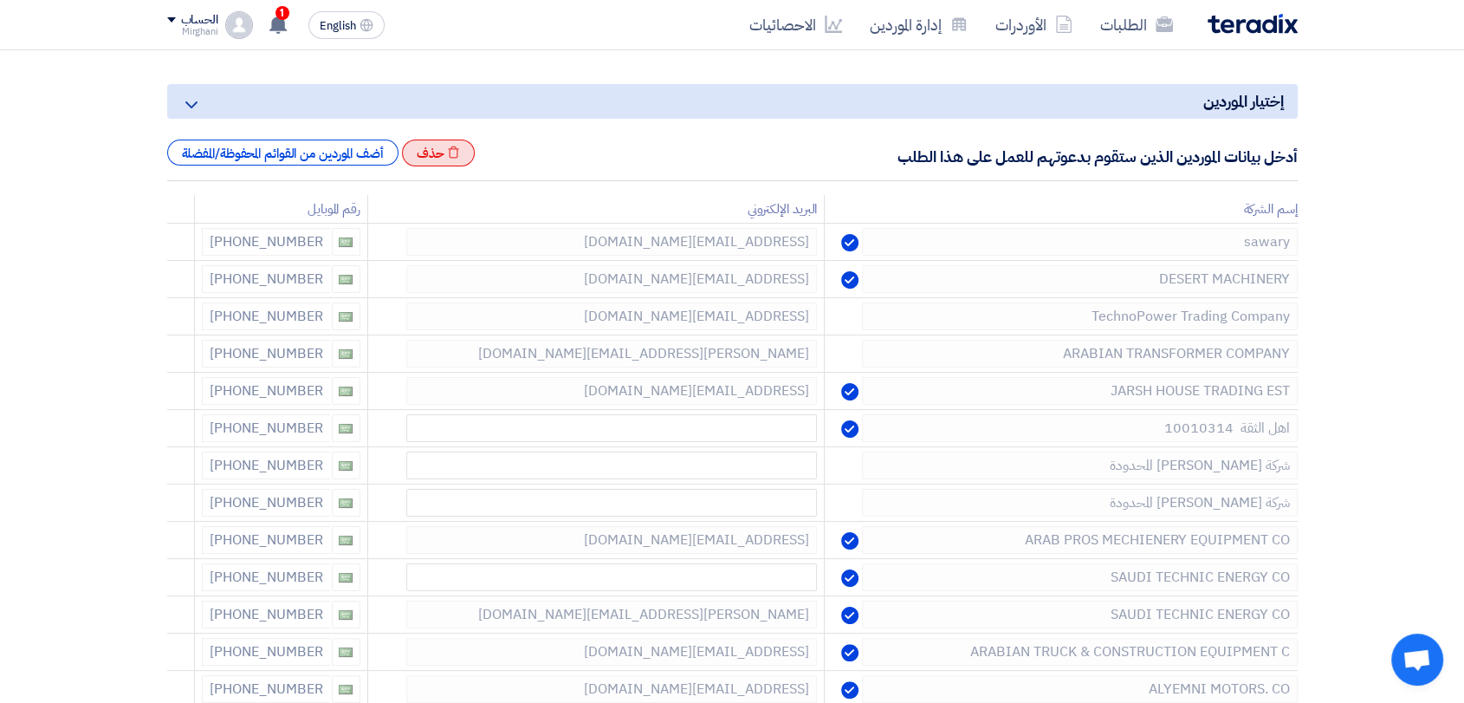
click at [451, 157] on div "Excel file حذف" at bounding box center [439, 153] width 74 height 28
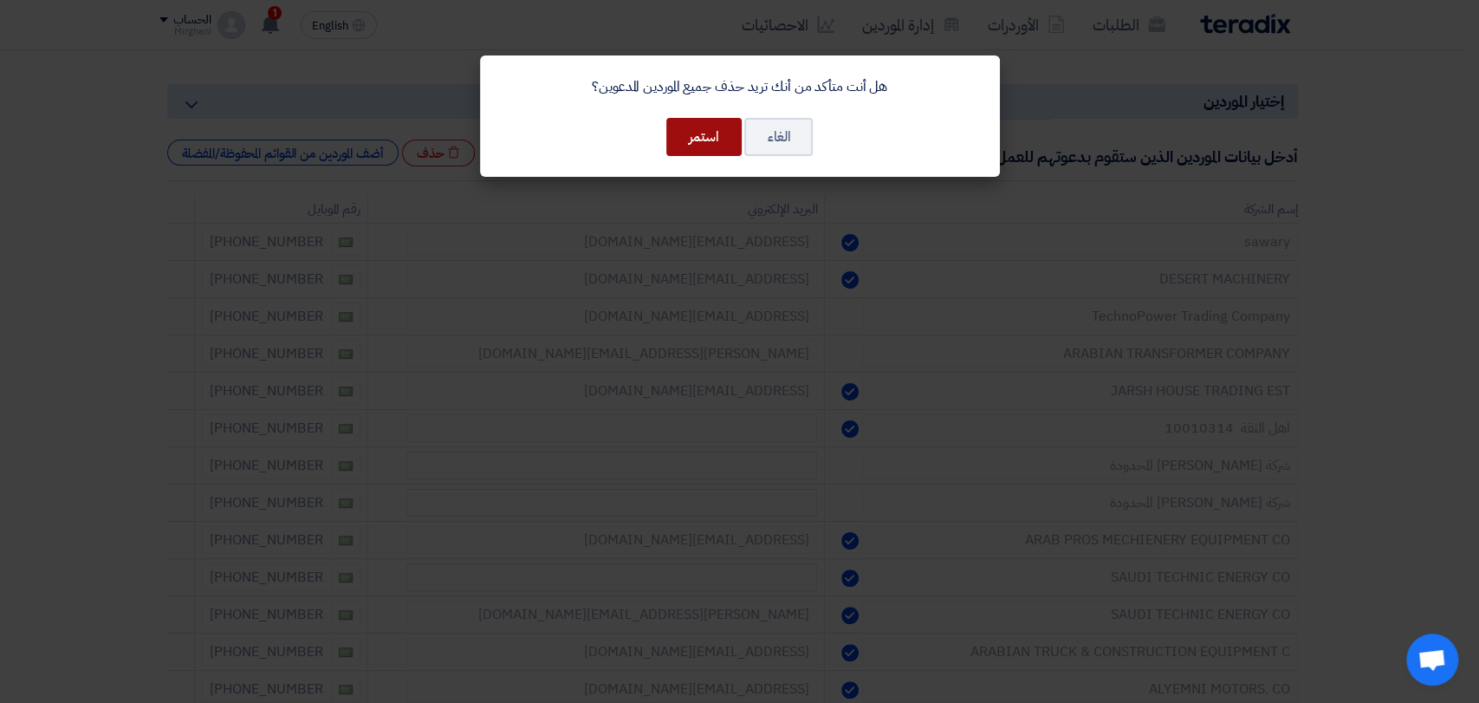
click at [681, 134] on button "استمر" at bounding box center [703, 137] width 75 height 38
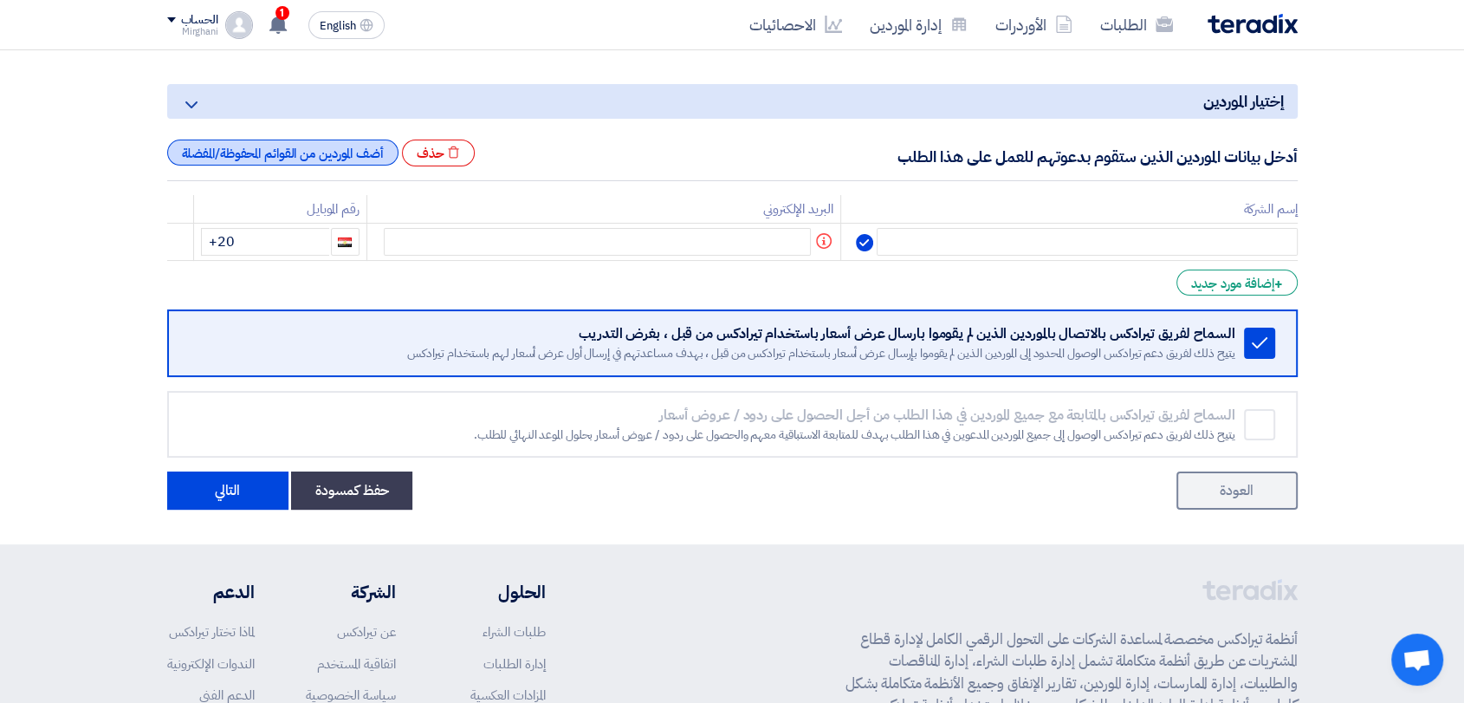
click at [321, 152] on div "أضف الموردين من القوائم المحفوظة/المفضلة" at bounding box center [282, 152] width 231 height 26
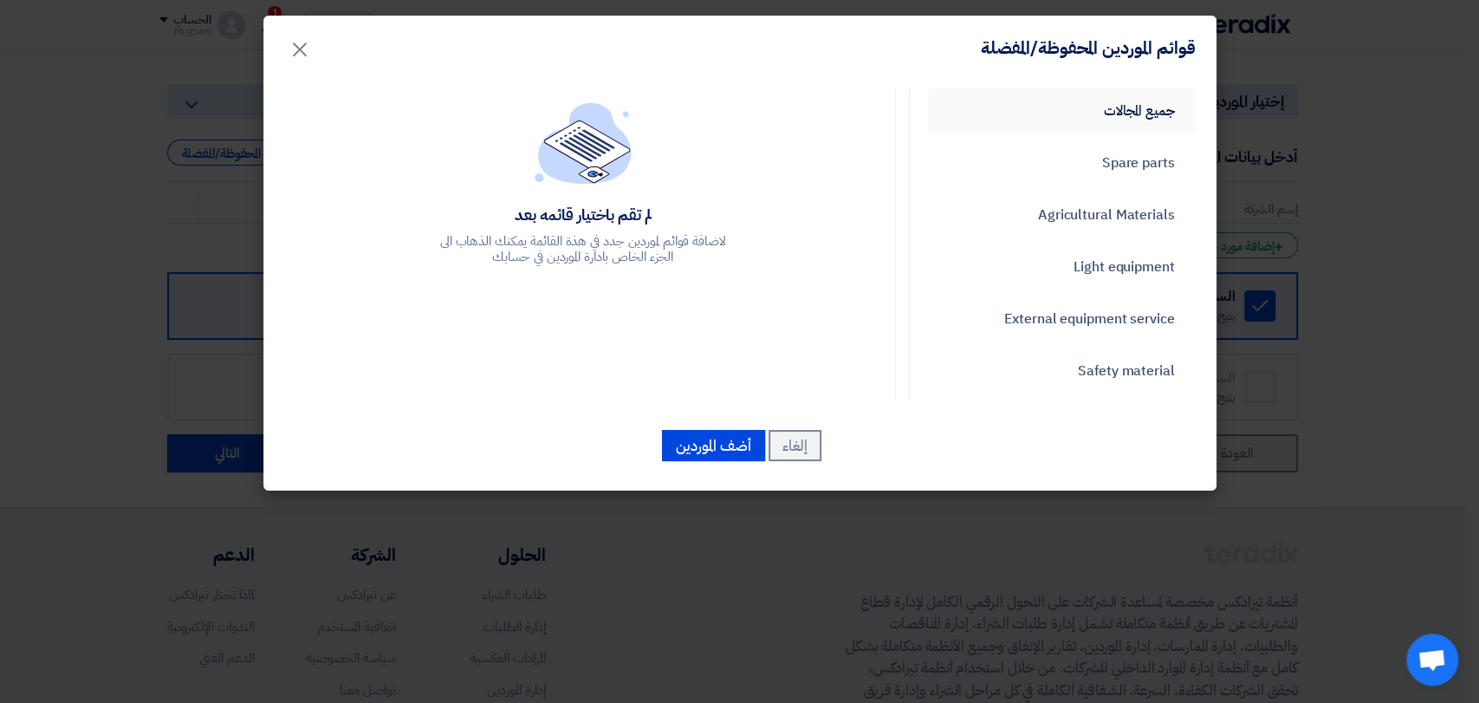
drag, startPoint x: 1139, startPoint y: 102, endPoint x: 1123, endPoint y: 101, distance: 16.6
click at [1139, 101] on link "جميع المجالات" at bounding box center [1061, 110] width 269 height 45
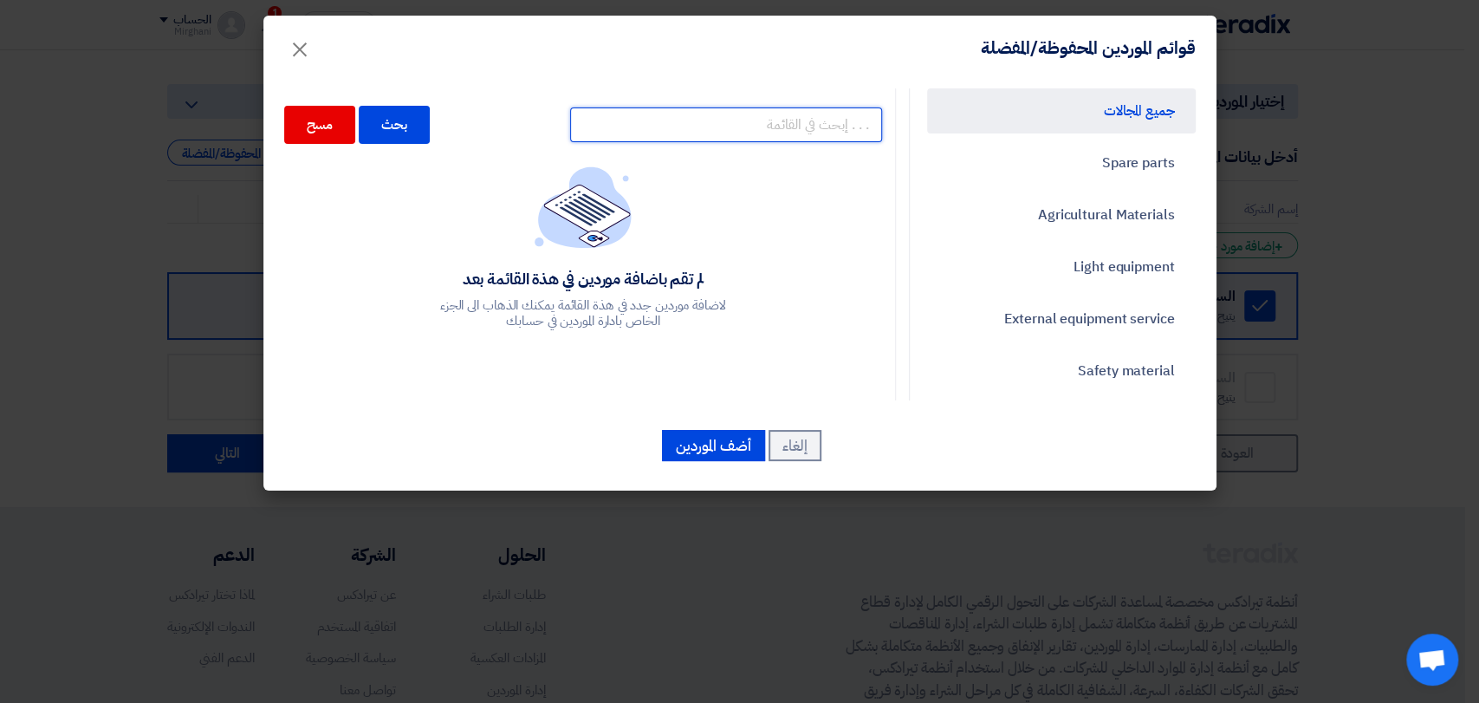
click at [723, 124] on input "text" at bounding box center [726, 124] width 312 height 35
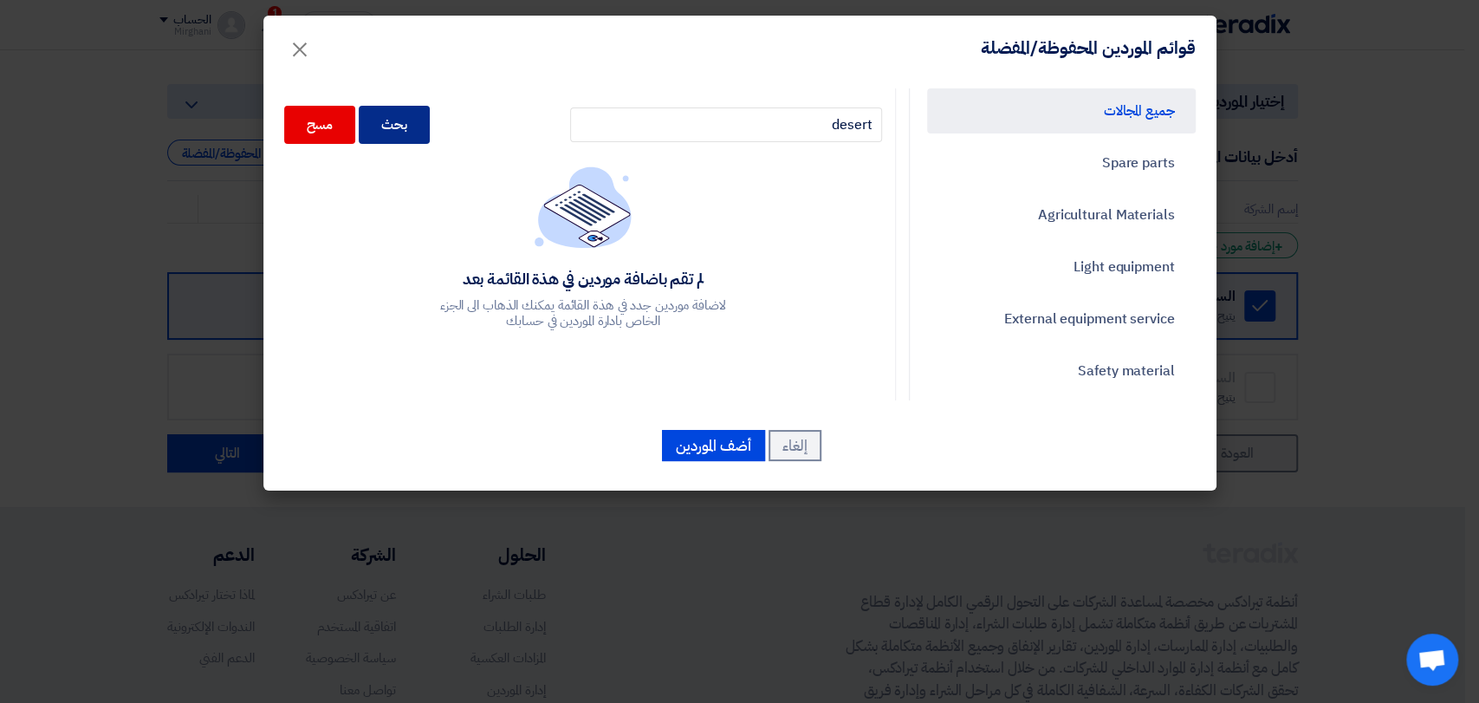
click at [399, 126] on div "بحث" at bounding box center [394, 125] width 71 height 38
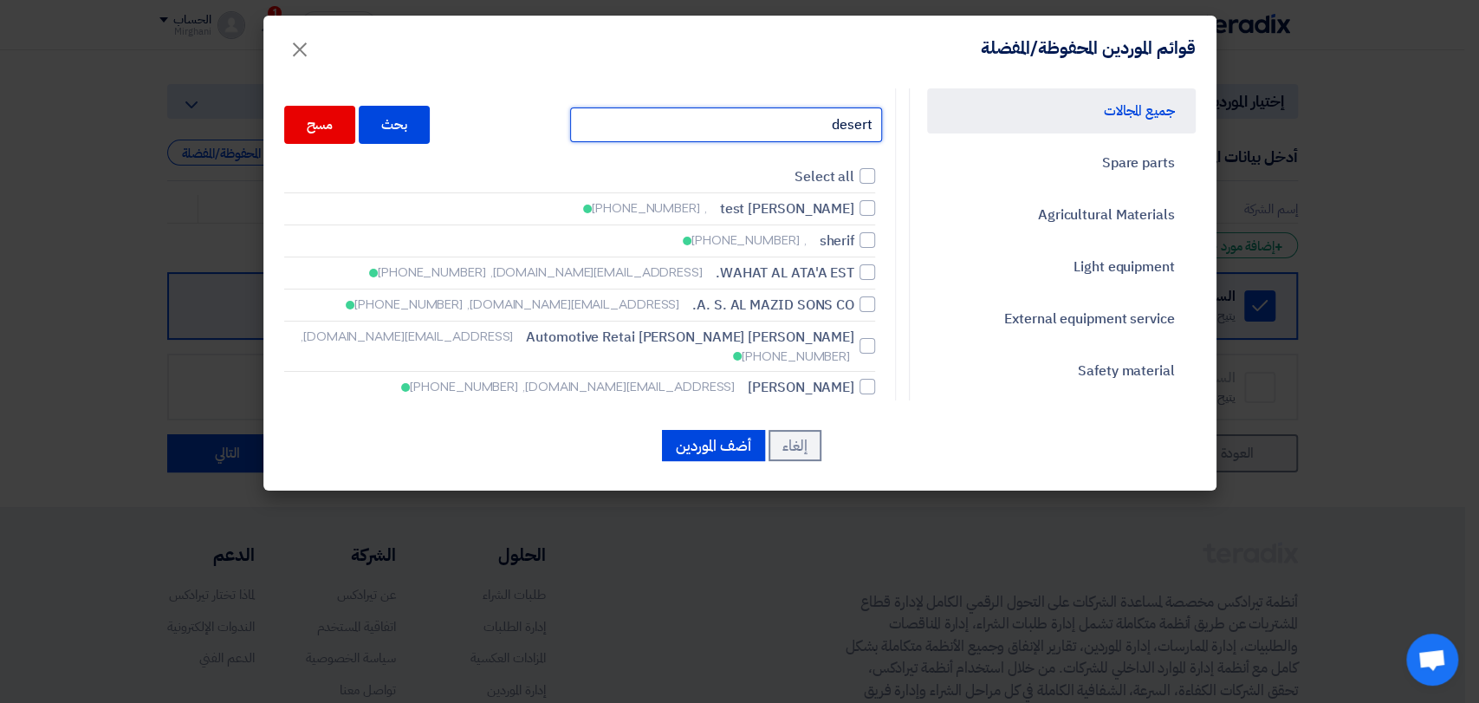
click at [763, 114] on input "desert" at bounding box center [726, 124] width 312 height 35
type input "desert m"
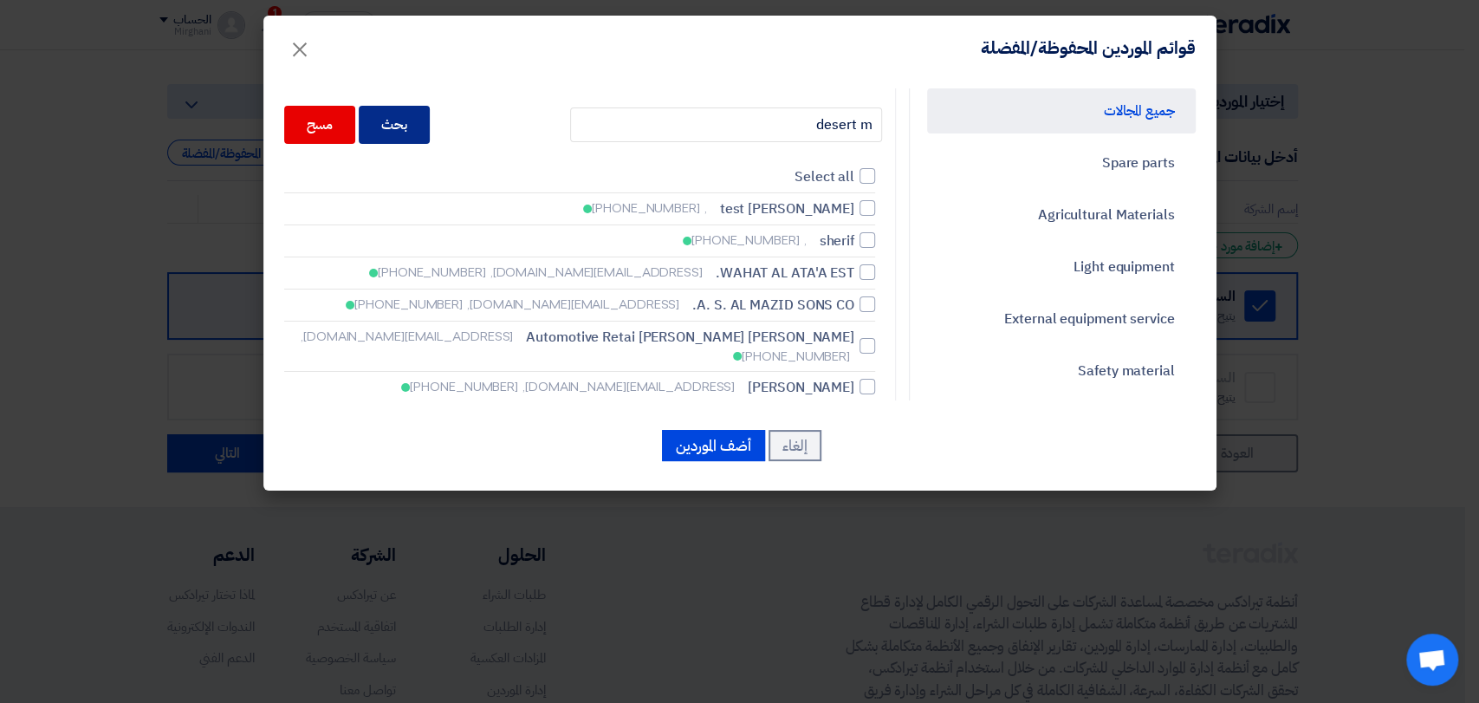
click at [419, 126] on div "بحث" at bounding box center [394, 125] width 71 height 38
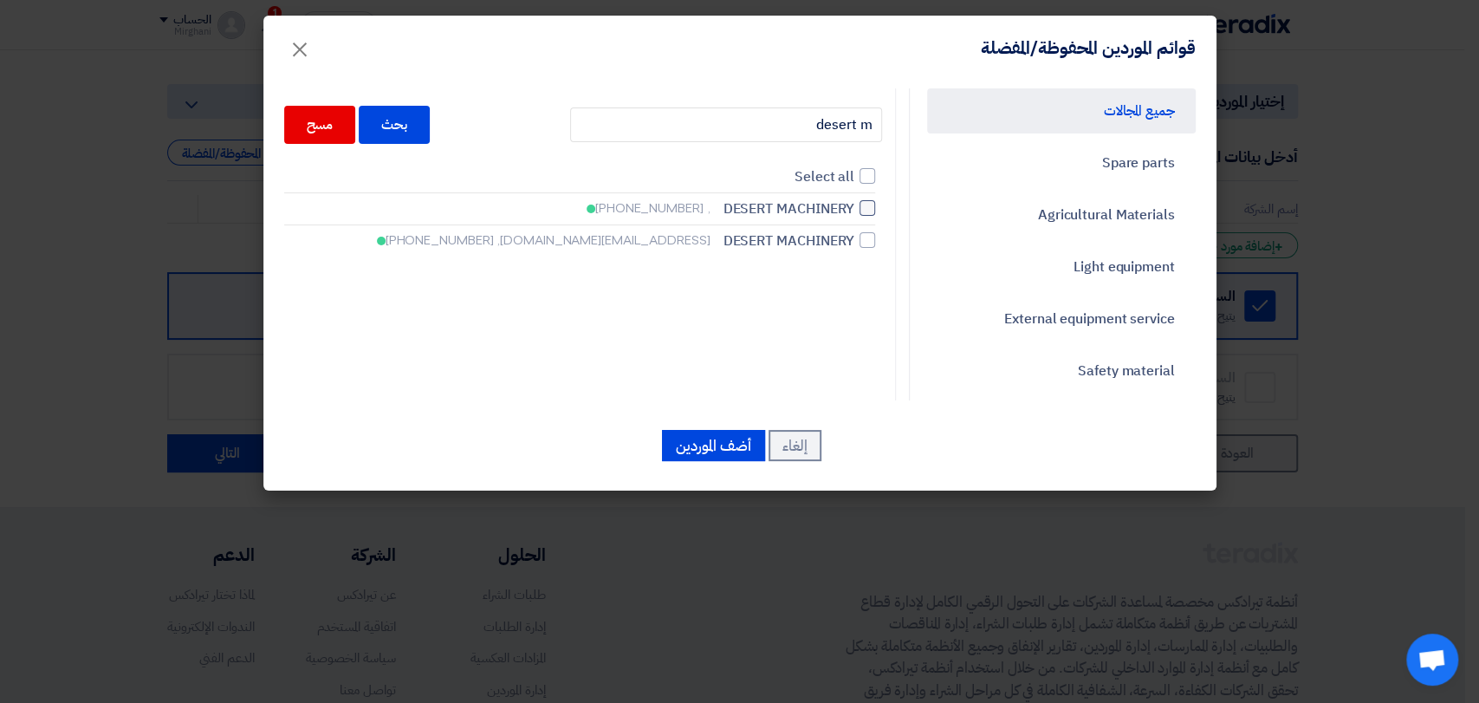
click at [845, 199] on span "DESERT MACHINERY" at bounding box center [788, 208] width 131 height 21
click at [845, 203] on input "DESERT MACHINERY , [PHONE_NUMBER]" at bounding box center [848, 208] width 11 height 11
click at [869, 204] on div at bounding box center [868, 208] width 16 height 16
click at [854, 204] on input "DESERT MACHINERY , [PHONE_NUMBER]" at bounding box center [848, 208] width 11 height 11
checkbox input "false"
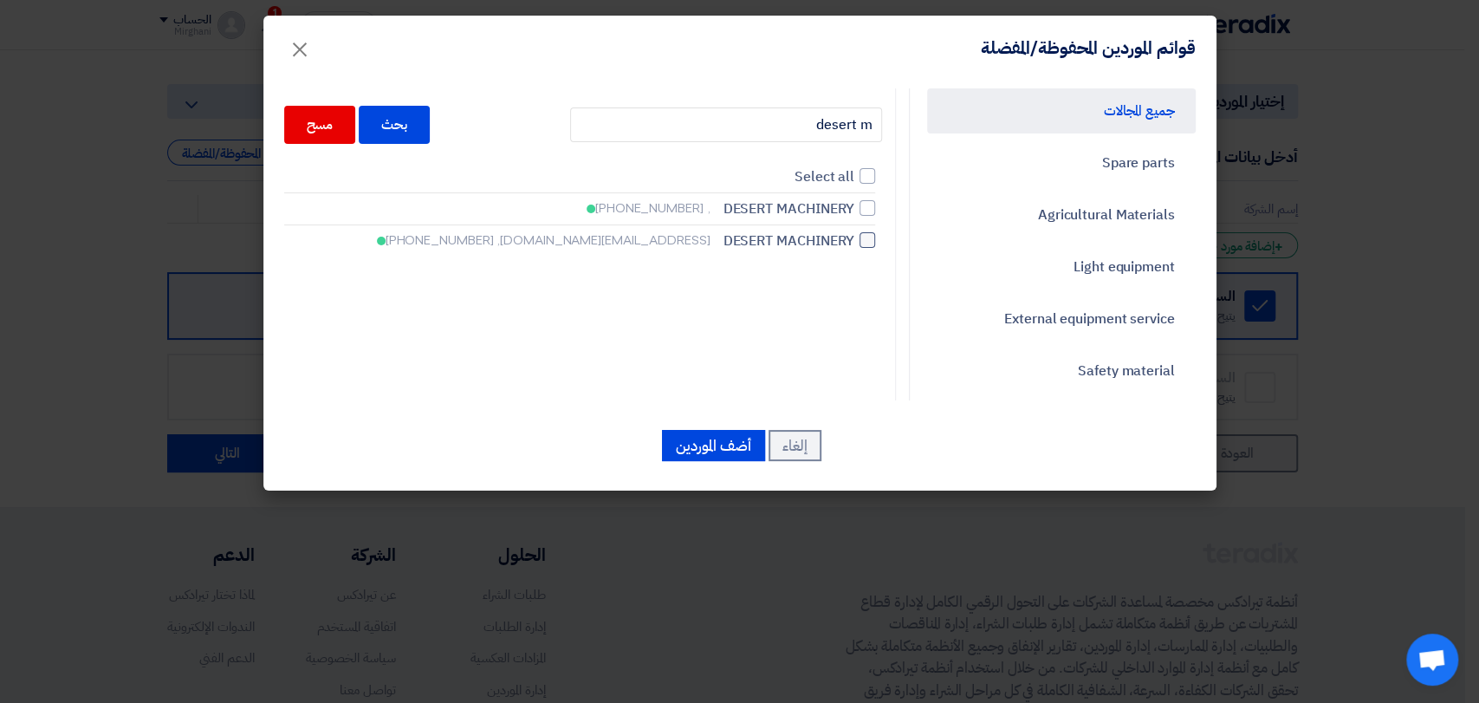
click at [870, 237] on div at bounding box center [868, 240] width 16 height 16
click at [854, 237] on input "DESERT MACHINERY [EMAIL_ADDRESS][DOMAIN_NAME], [PHONE_NUMBER]" at bounding box center [848, 240] width 11 height 11
checkbox input "true"
click at [704, 438] on button "أضف الموردين" at bounding box center [713, 445] width 103 height 31
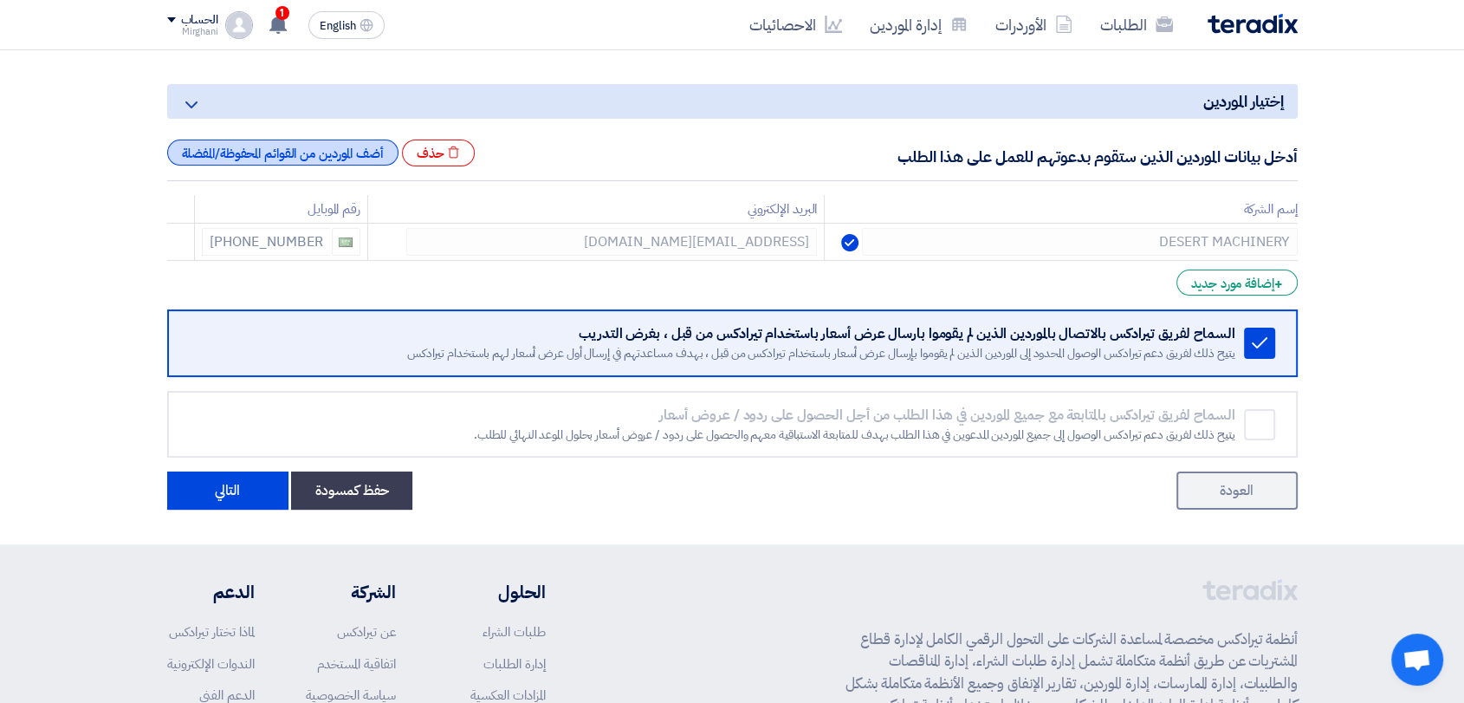
click at [336, 159] on div "أضف الموردين من القوائم المحفوظة/المفضلة" at bounding box center [282, 152] width 231 height 26
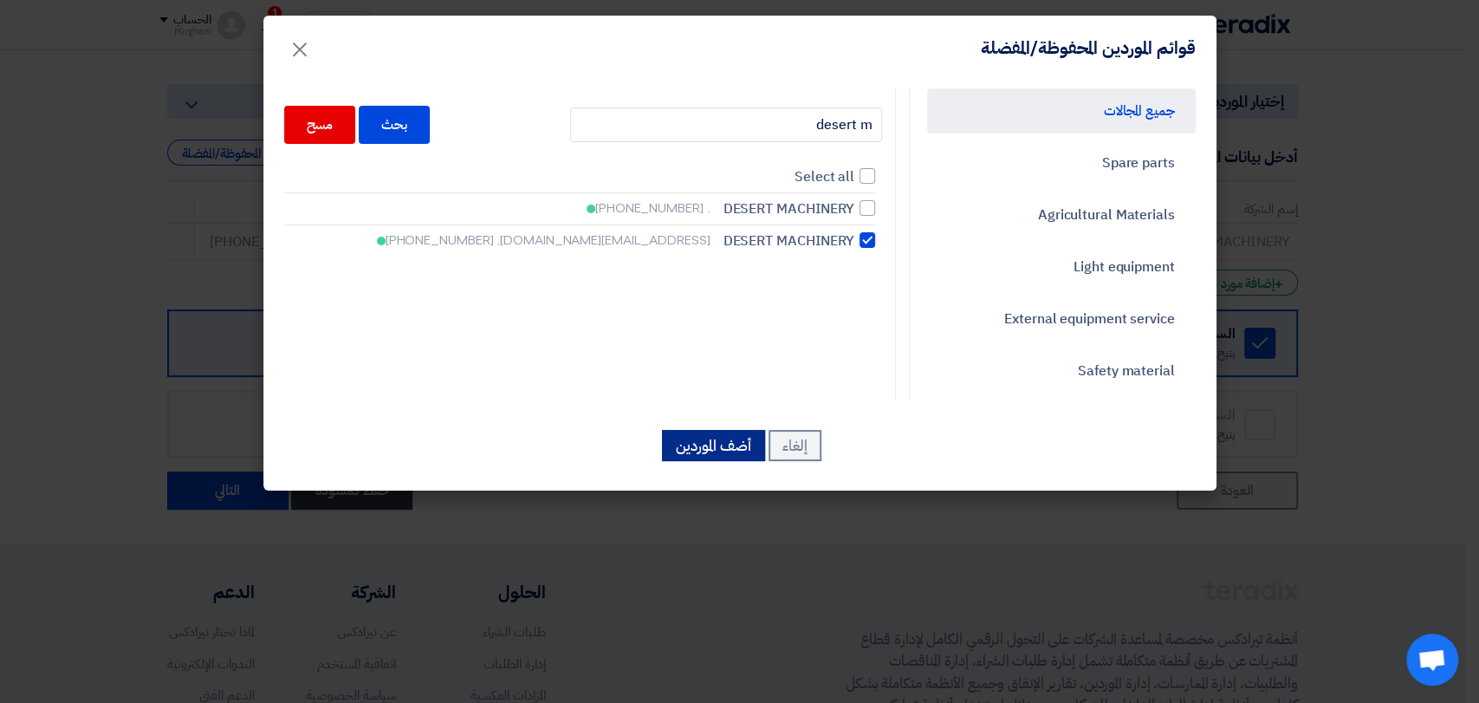
click at [703, 438] on button "أضف الموردين" at bounding box center [713, 445] width 103 height 31
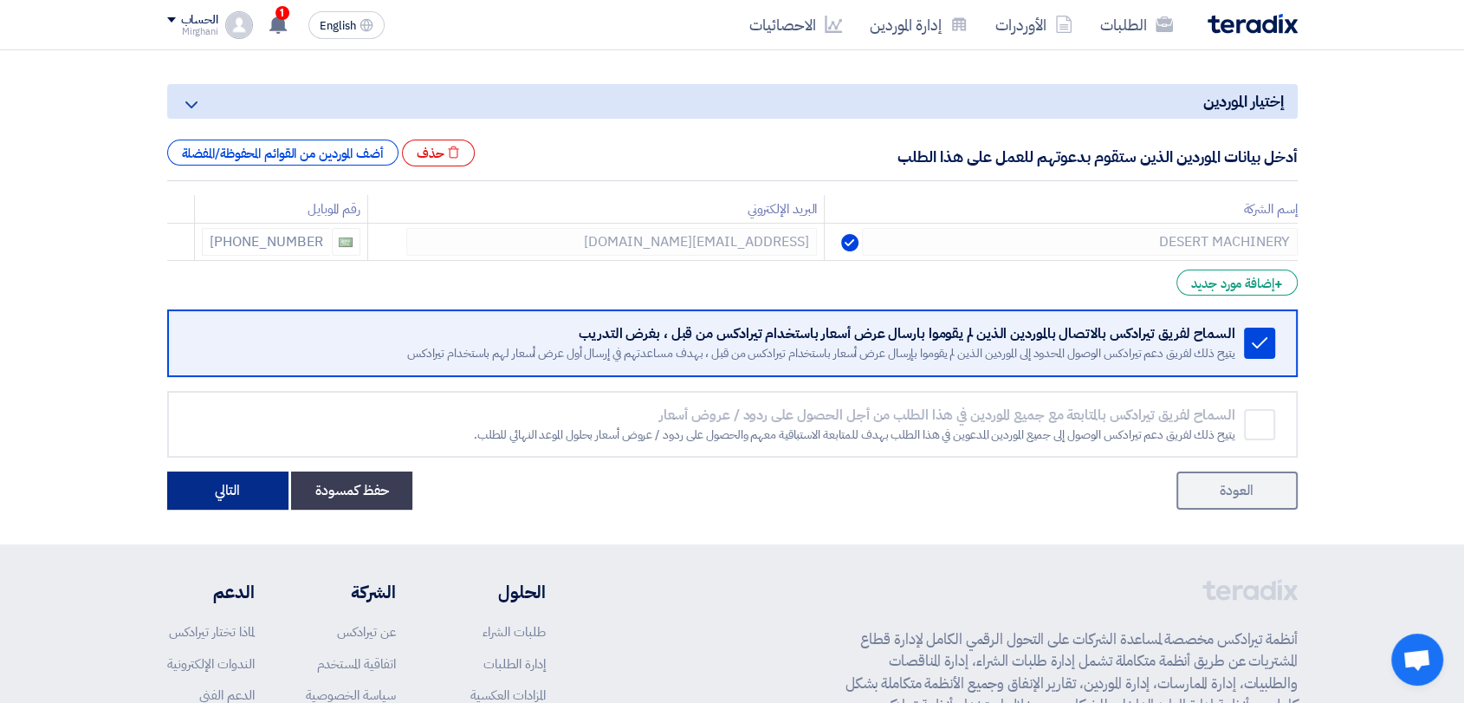
click at [239, 496] on button "التالي" at bounding box center [227, 490] width 121 height 38
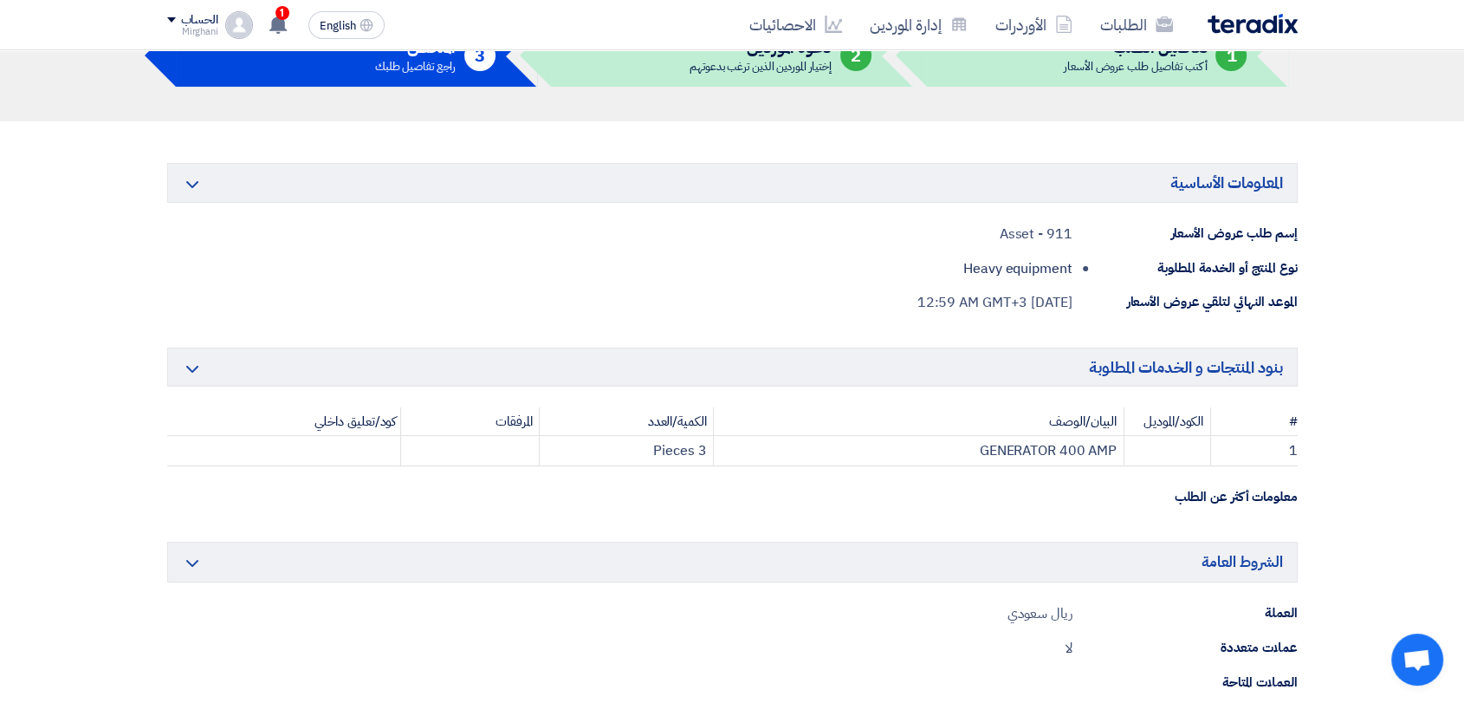
click at [850, 493] on div "بنود المنتجات و الخدمات المطلوبة Minimize/Maximize Category # الكود/الموديل الب…" at bounding box center [732, 426] width 1131 height 159
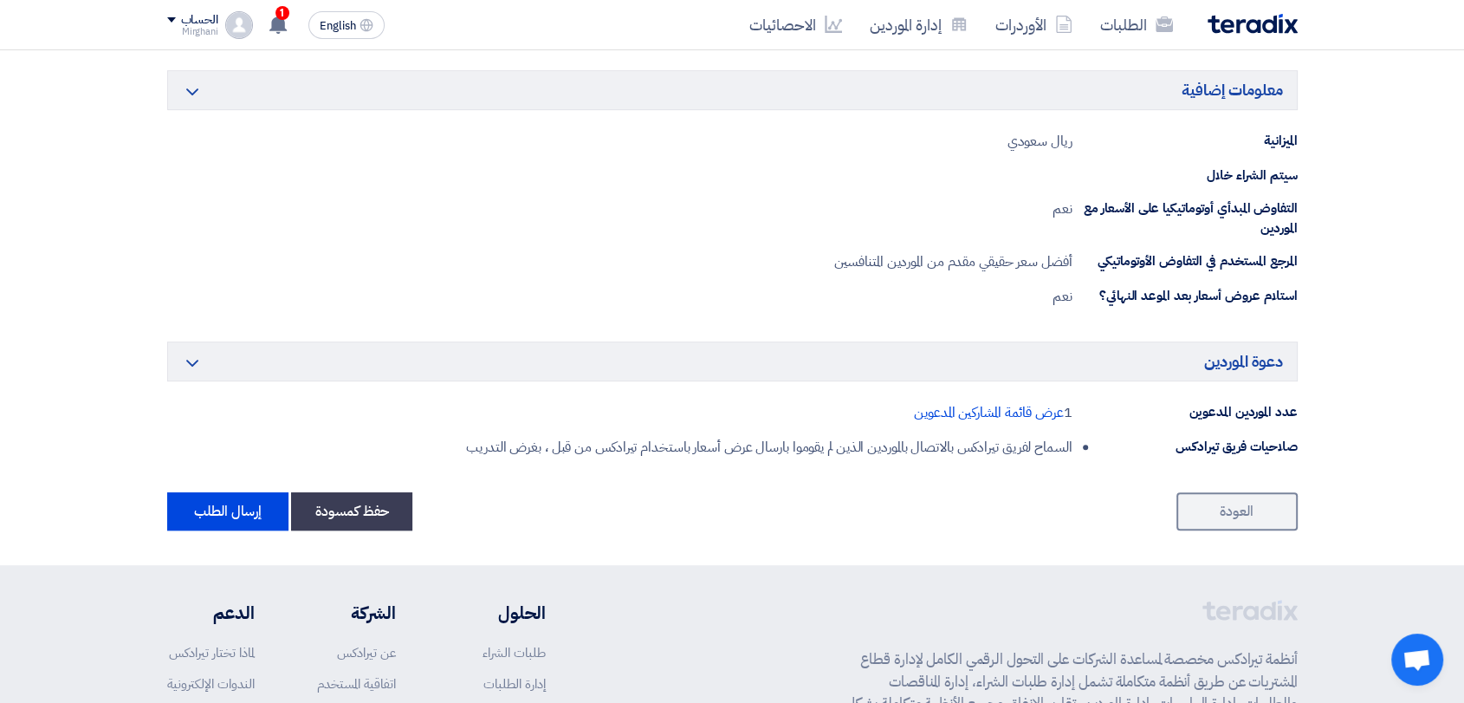
scroll to position [1028, 0]
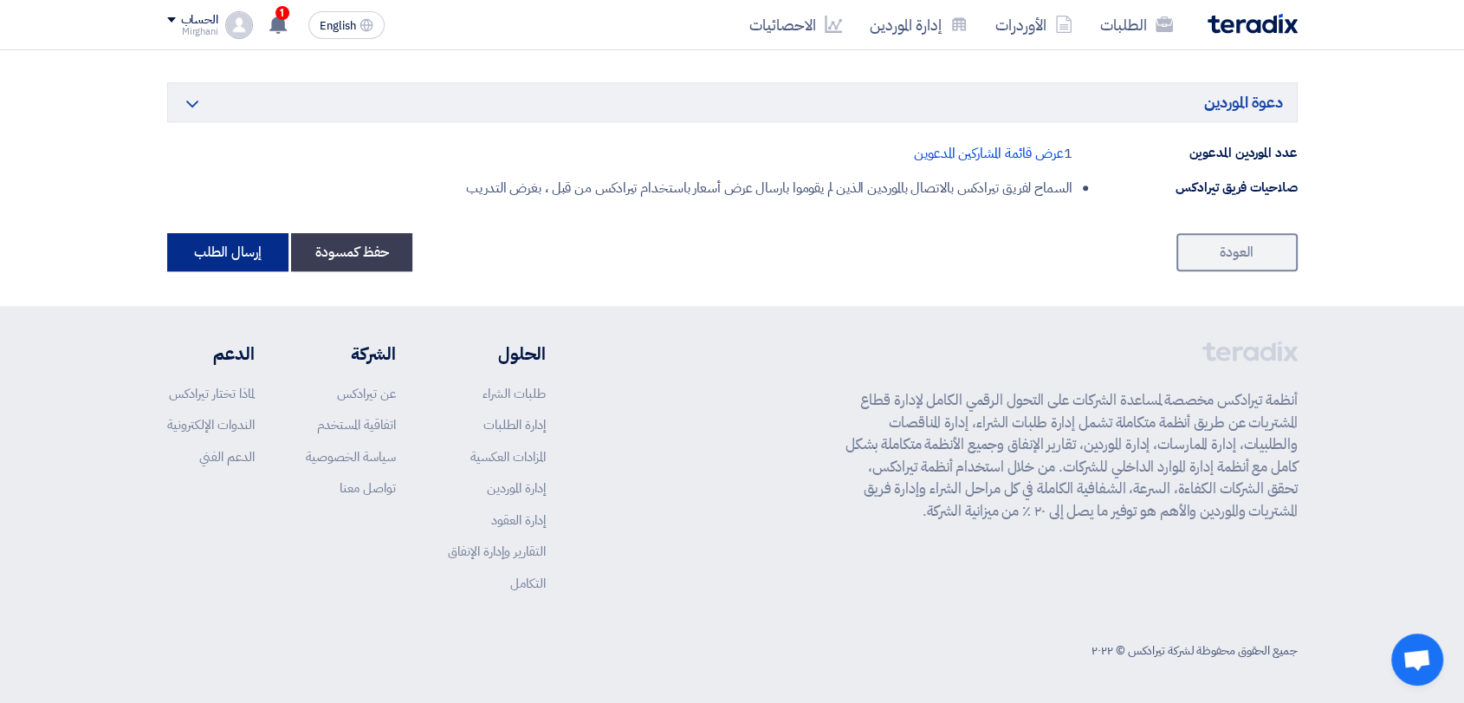
click at [243, 261] on button "إرسال الطلب" at bounding box center [227, 252] width 121 height 38
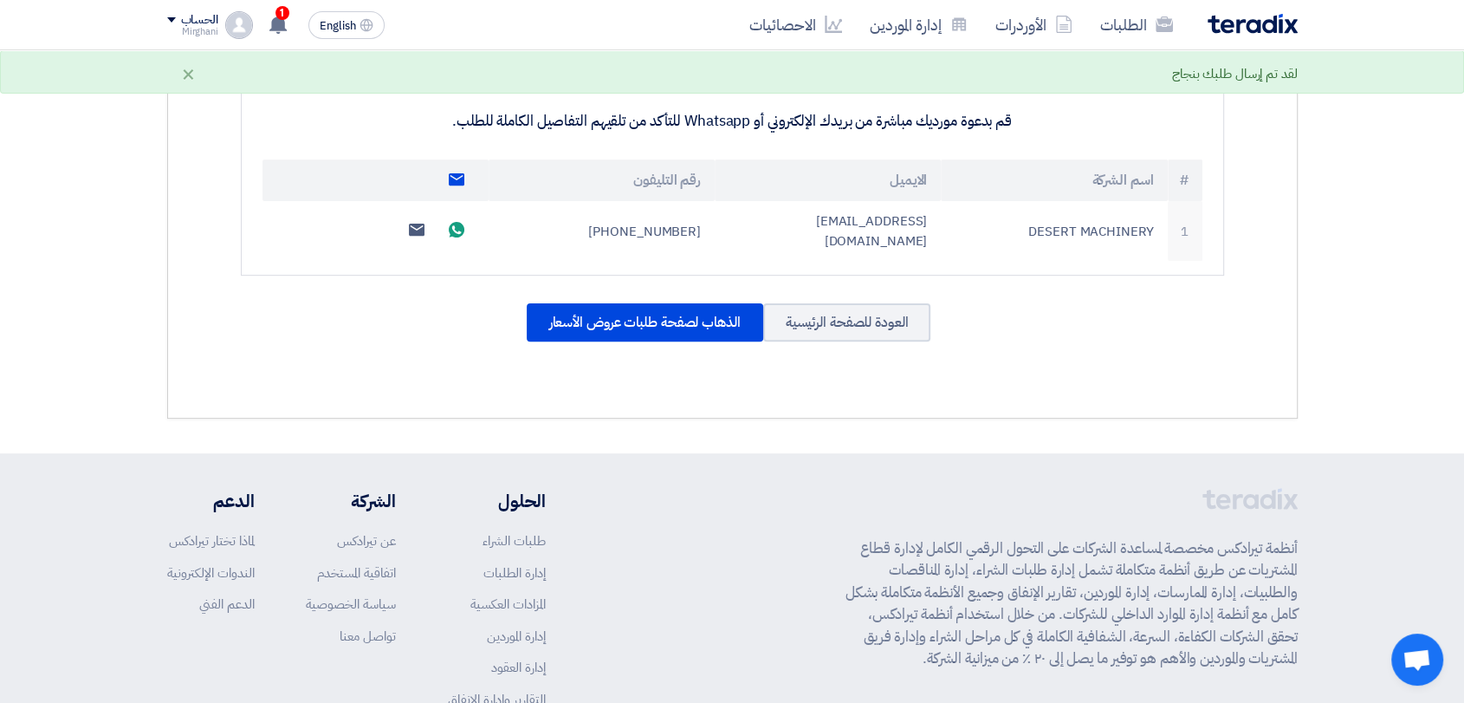
scroll to position [577, 0]
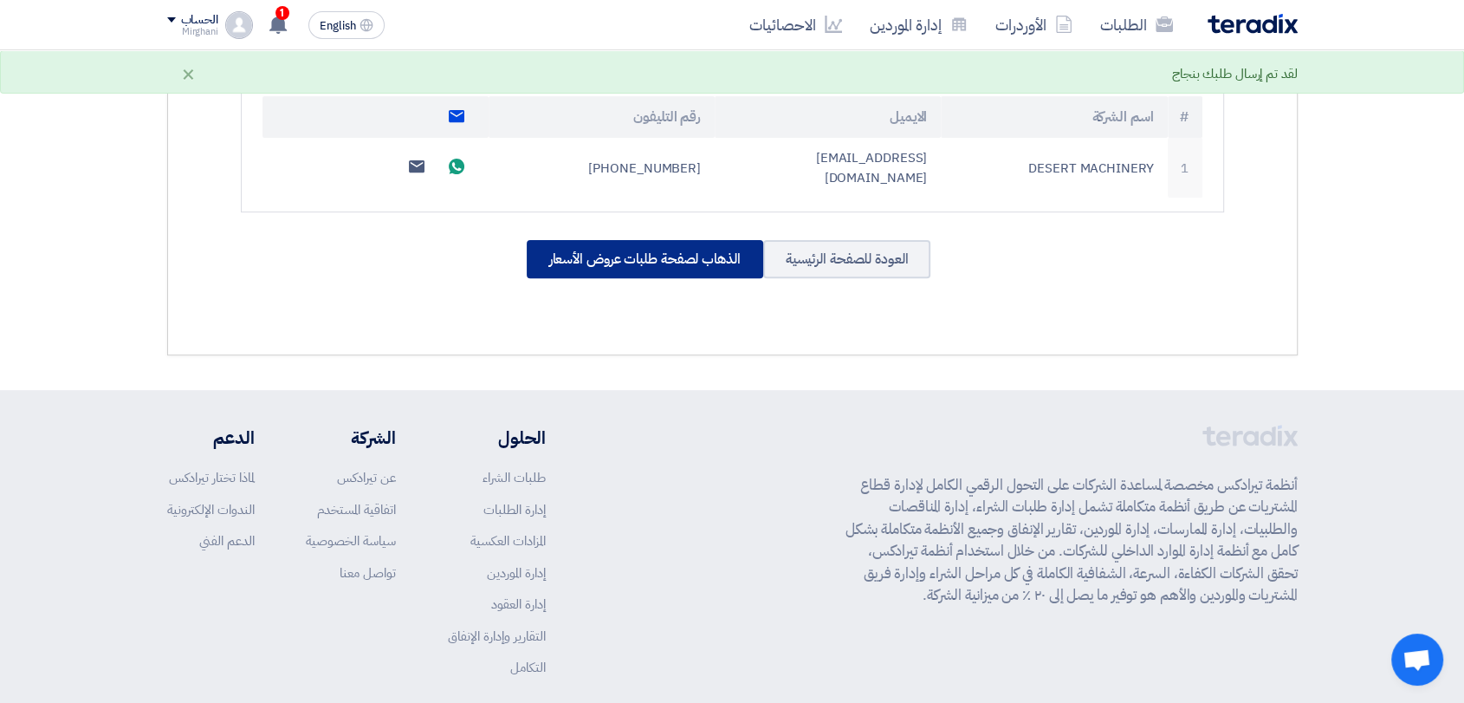
click at [626, 240] on div "الذهاب لصفحة طلبات عروض الأسعار" at bounding box center [645, 259] width 237 height 38
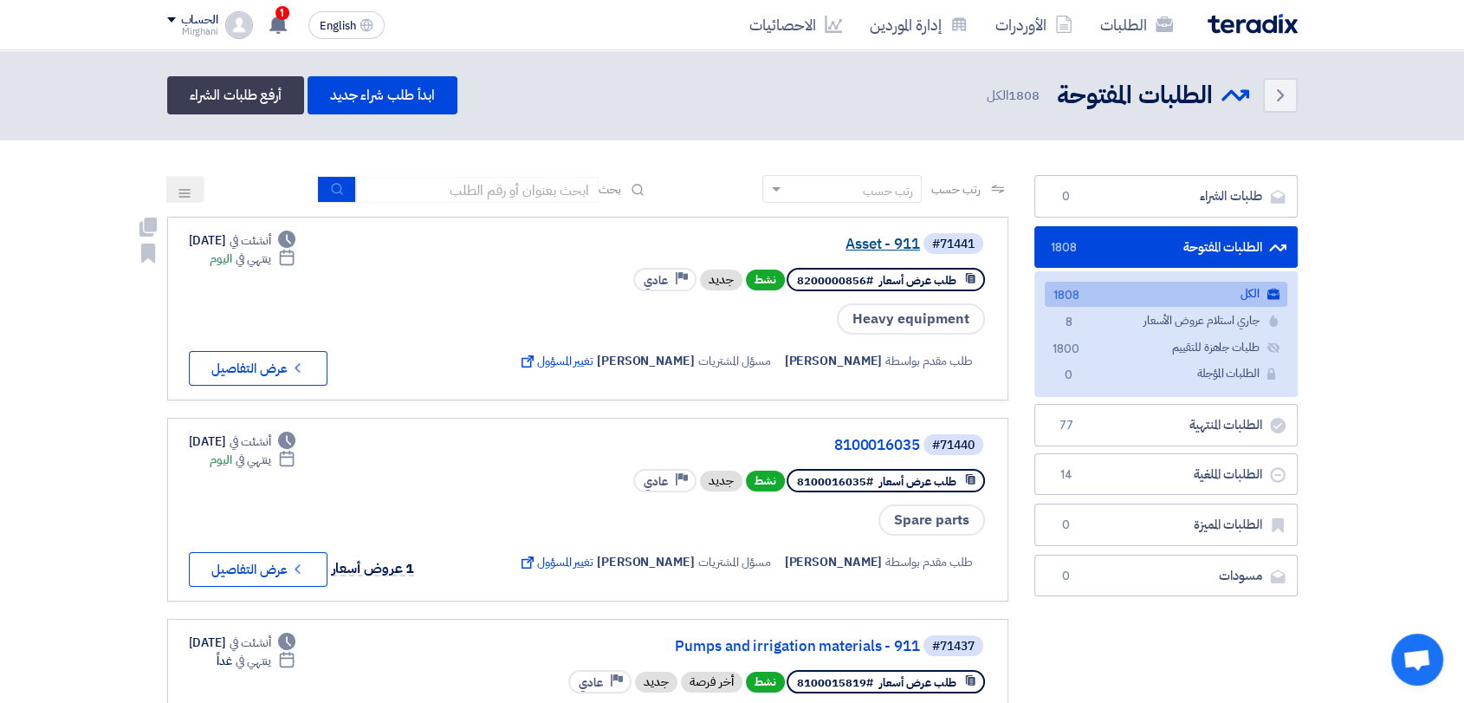
click at [876, 243] on link "Asset - 911" at bounding box center [747, 245] width 347 height 16
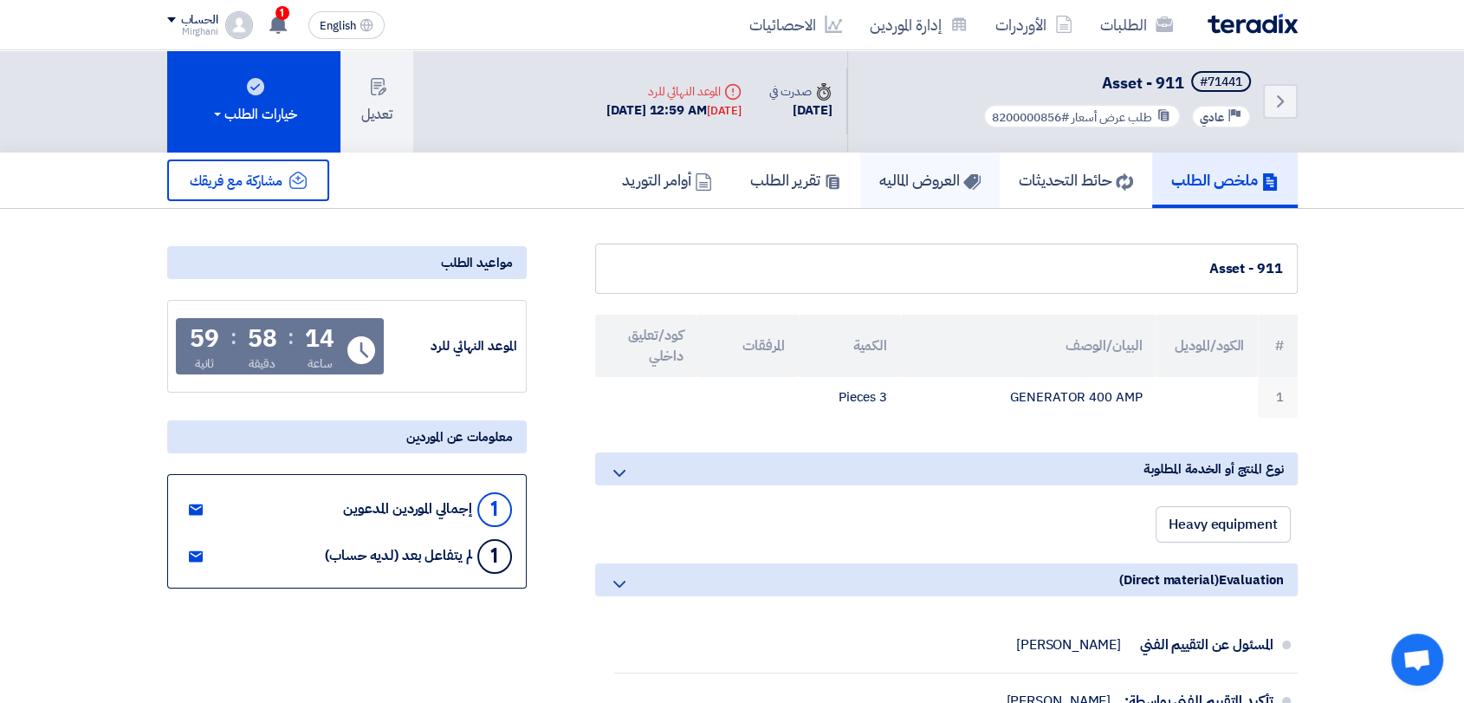
click at [892, 179] on h5 "العروض الماليه" at bounding box center [929, 180] width 101 height 20
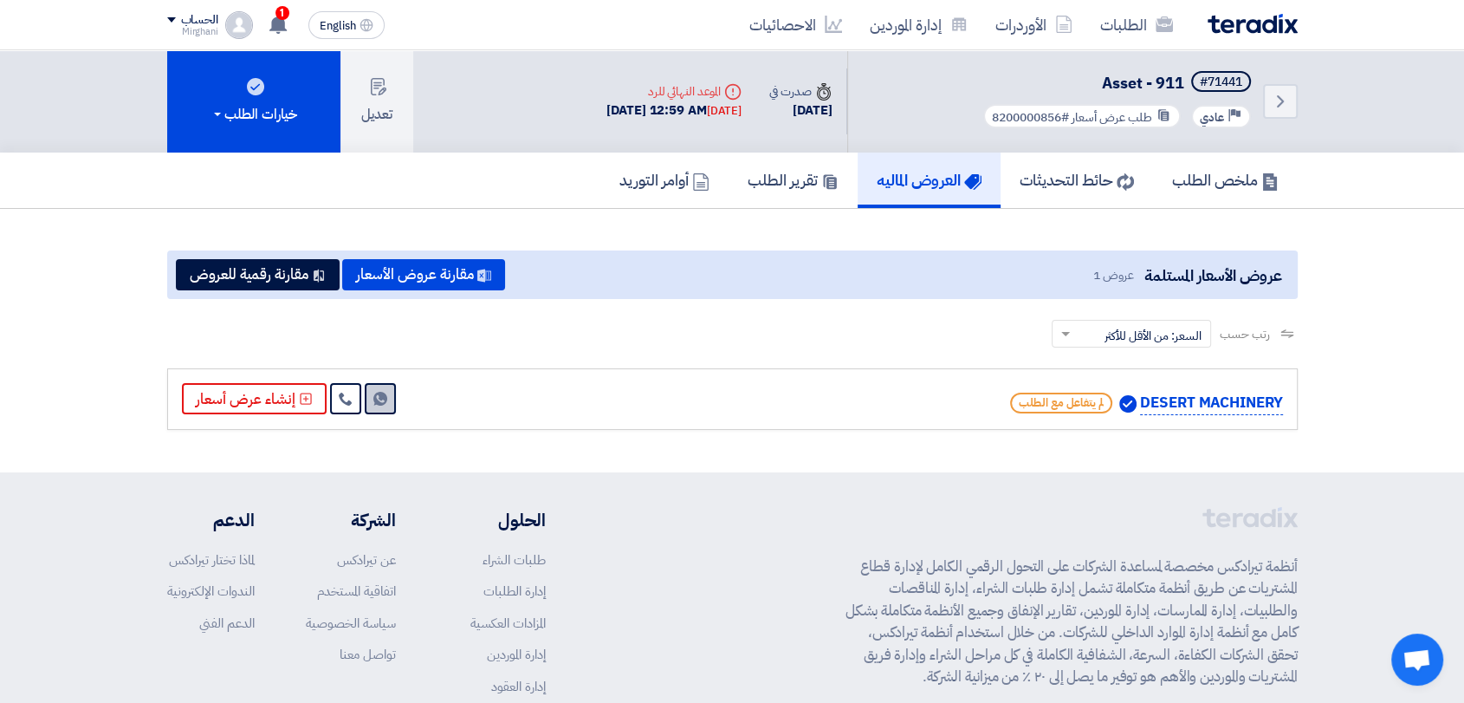
click at [379, 408] on link "Send Message" at bounding box center [380, 398] width 31 height 31
